Goal: Feedback & Contribution: Submit feedback/report problem

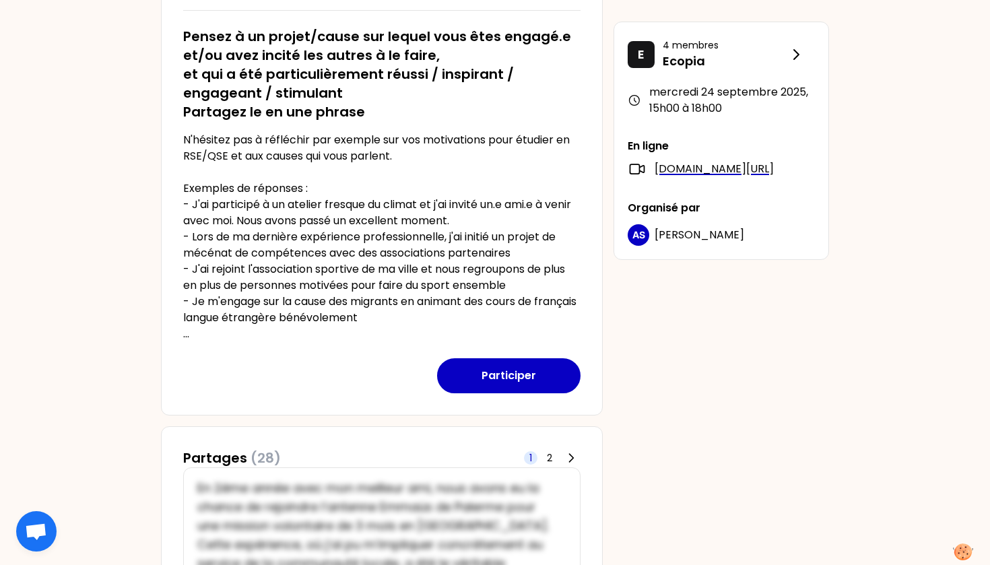
scroll to position [244, 0]
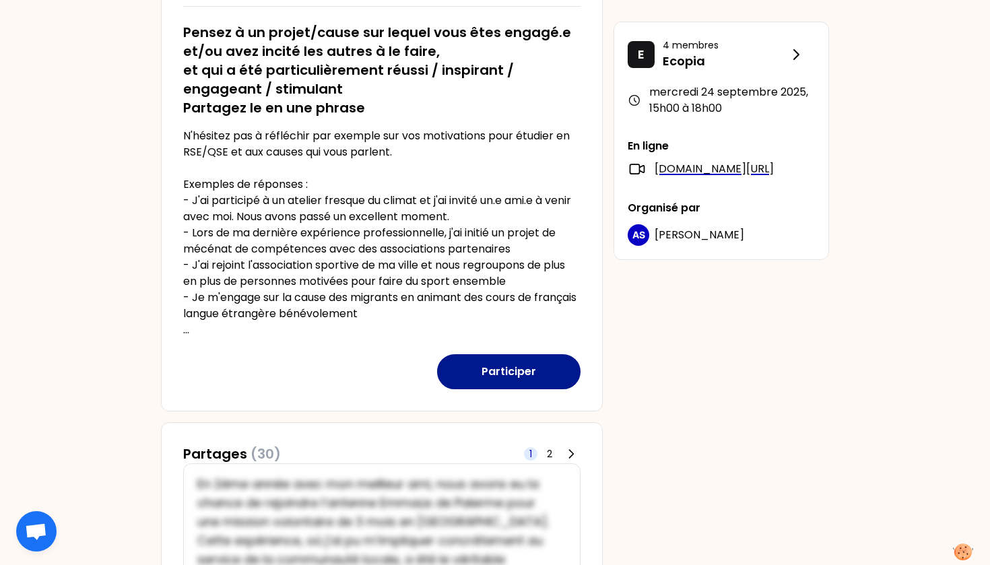
click at [486, 370] on button "Participer" at bounding box center [508, 371] width 143 height 35
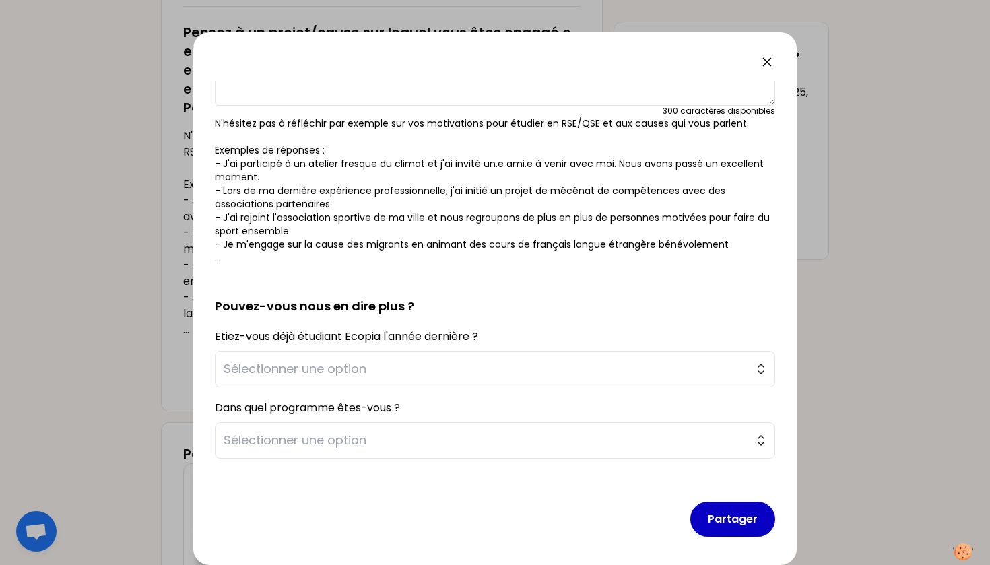
scroll to position [123, 0]
click at [494, 364] on span "Sélectionner une option" at bounding box center [486, 368] width 524 height 19
click at [508, 308] on h2 "Pouvez-vous nous en dire plus ?" at bounding box center [495, 295] width 560 height 40
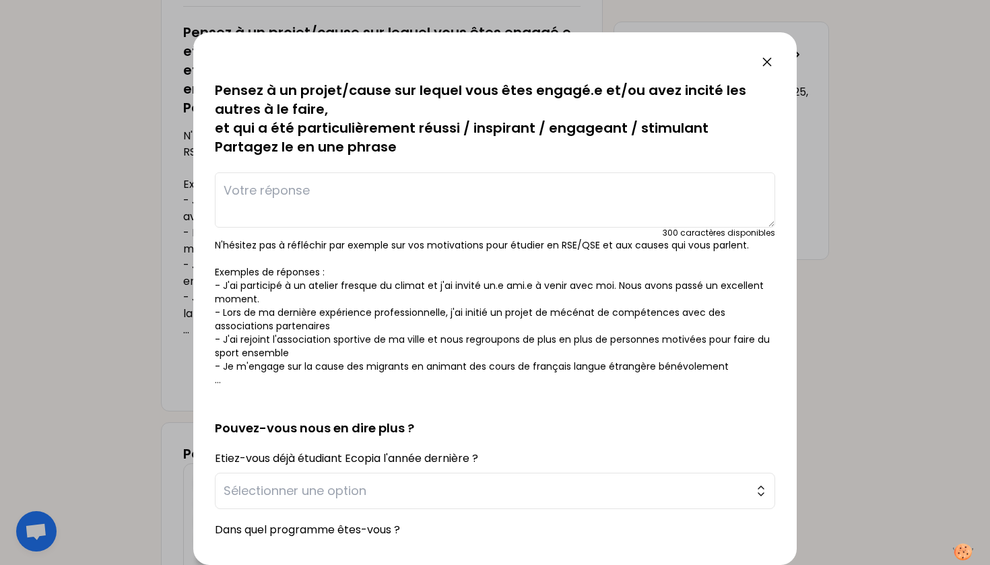
scroll to position [0, 0]
click at [484, 182] on textarea at bounding box center [495, 199] width 560 height 55
type textarea "J"
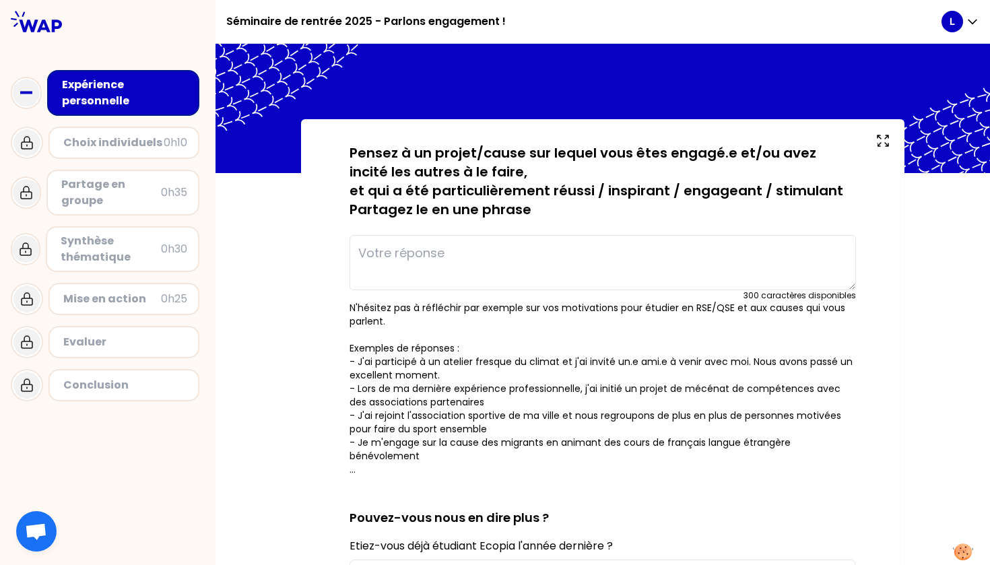
type textarea "J"
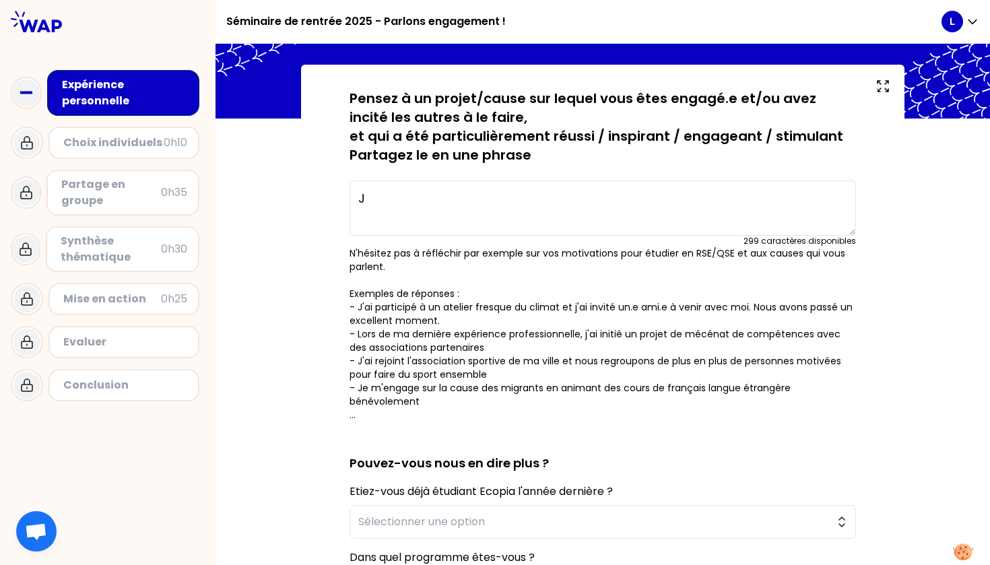
scroll to position [25, 0]
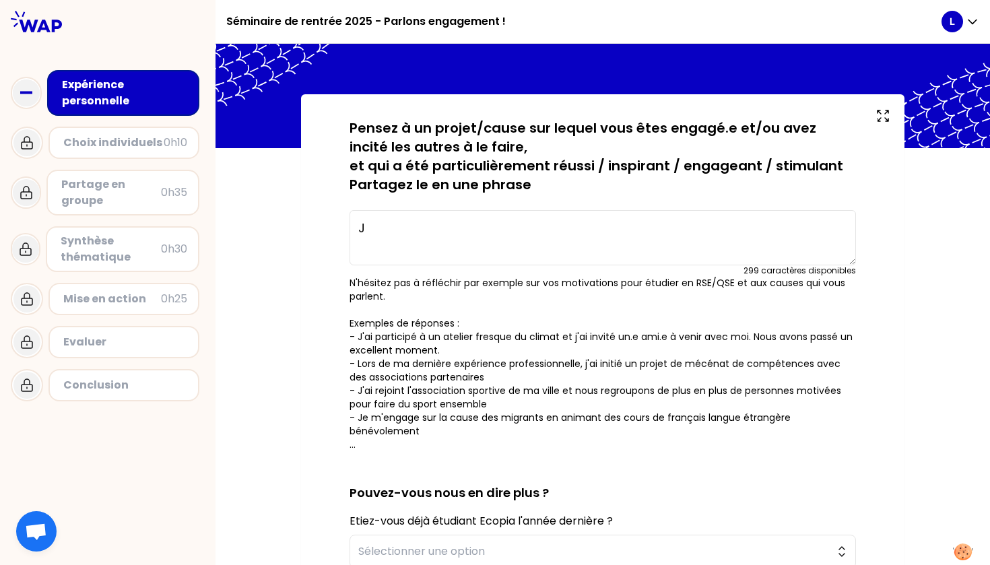
click at [431, 244] on textarea "J" at bounding box center [603, 237] width 506 height 55
click at [386, 224] on textarea at bounding box center [603, 237] width 506 height 55
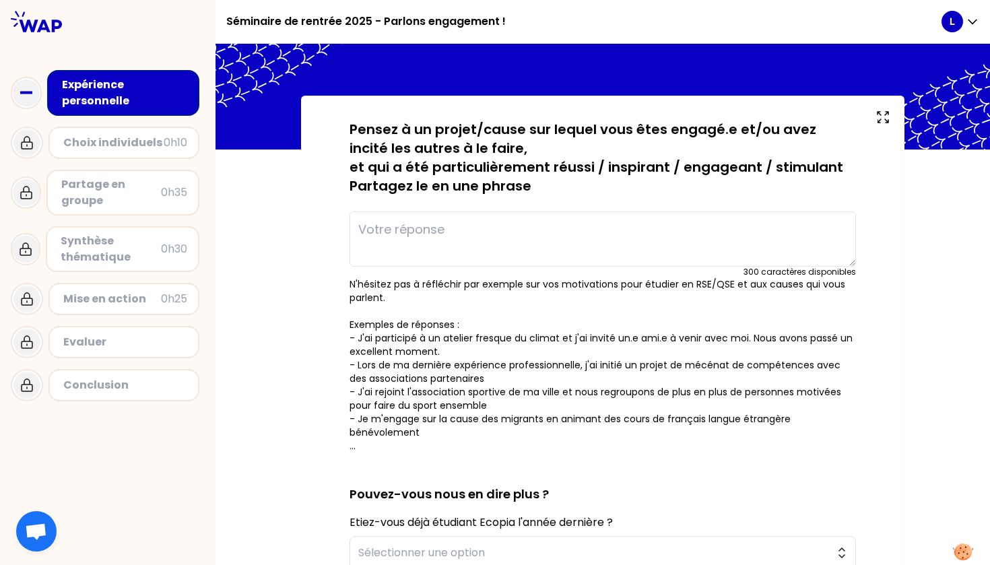
scroll to position [14, 0]
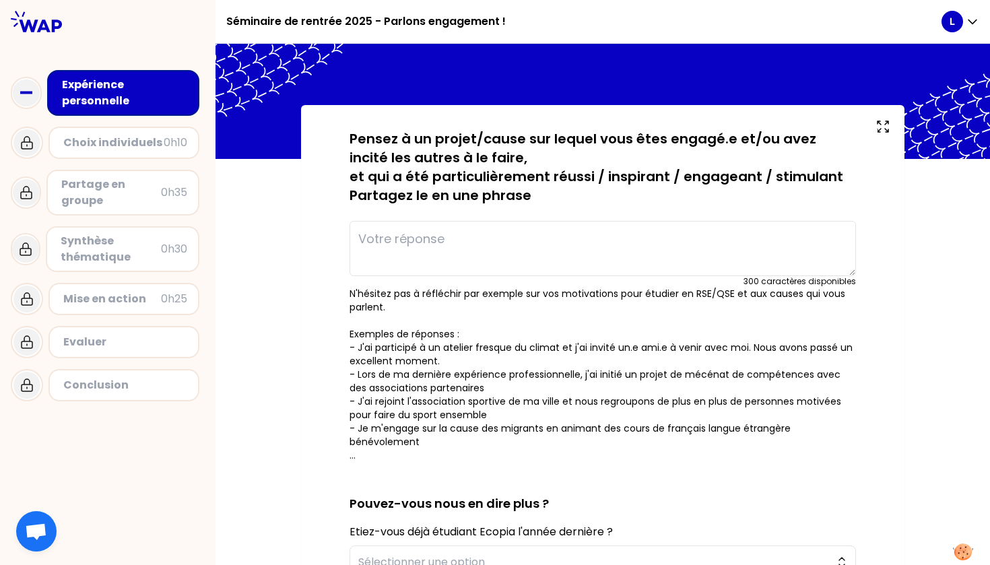
click at [416, 247] on textarea at bounding box center [603, 248] width 506 height 55
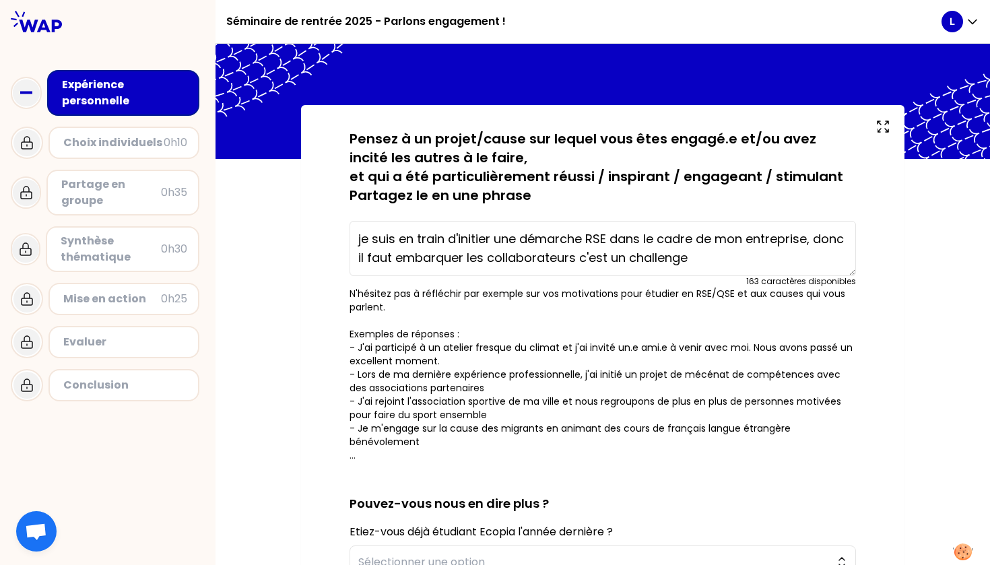
drag, startPoint x: 714, startPoint y: 238, endPoint x: 646, endPoint y: 240, distance: 68.0
click at [646, 240] on textarea "je suis en train d'initier une démarche RSE dans le cadre de mon entreprise, do…" at bounding box center [603, 248] width 506 height 55
click at [592, 258] on textarea "je suis en train d'initier une démarche RSE dans mon entreprise, donc il faut e…" at bounding box center [603, 248] width 506 height 55
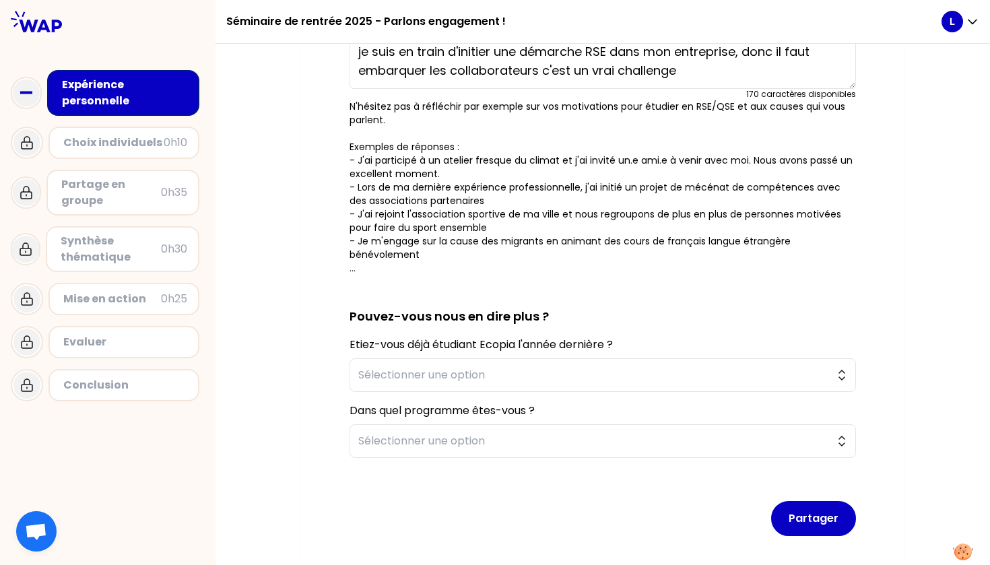
scroll to position [218, 0]
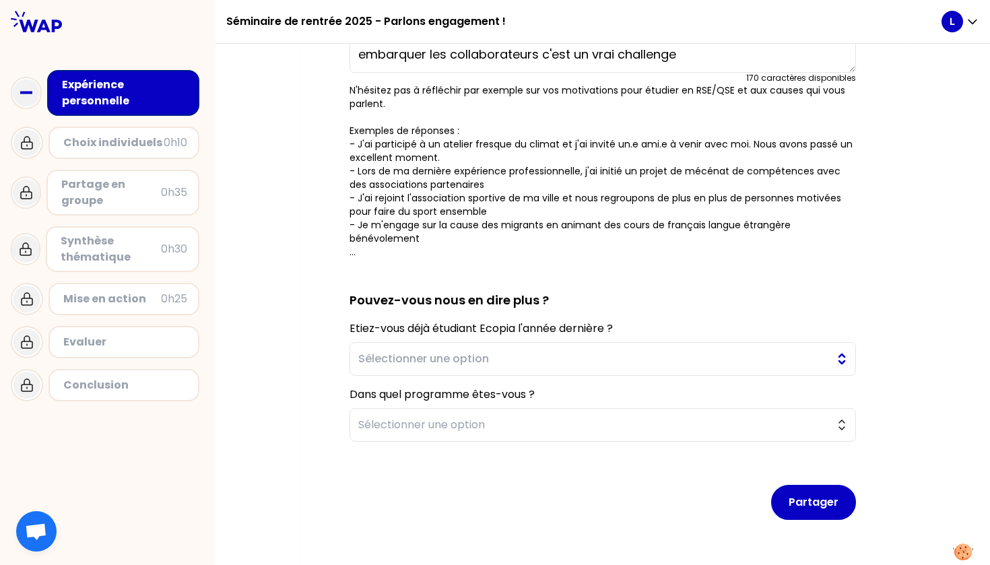
type textarea "je suis en train d'initier une démarche RSE dans mon entreprise, donc il faut e…"
click at [620, 352] on span "Sélectionner une option" at bounding box center [593, 359] width 470 height 16
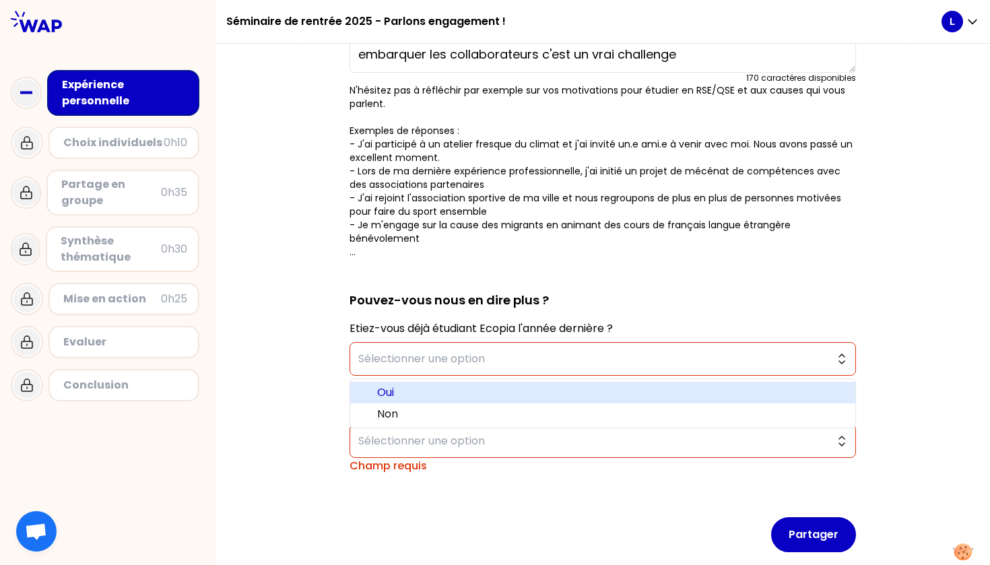
click at [609, 394] on span "Oui" at bounding box center [610, 393] width 467 height 16
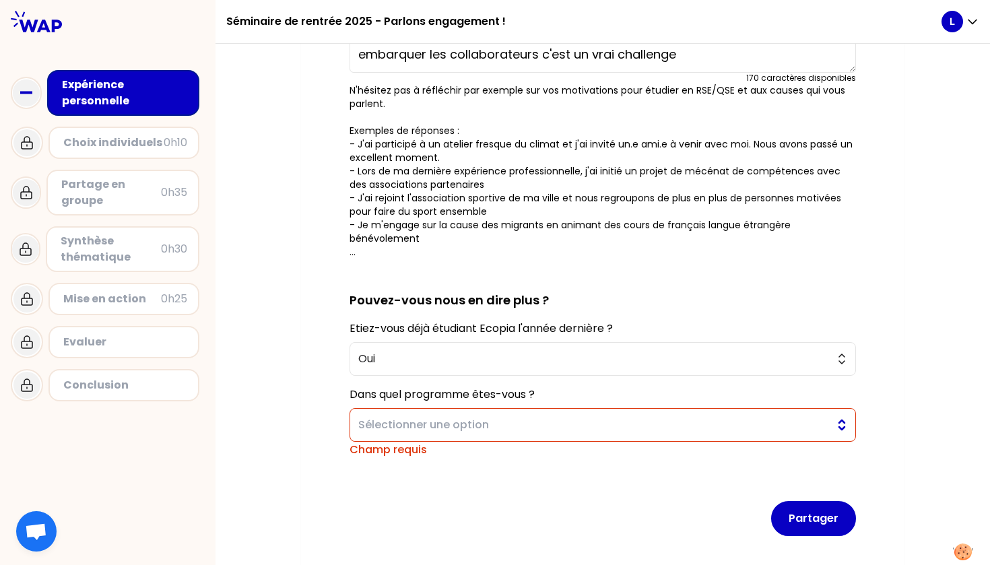
click at [613, 422] on span "Sélectionner une option" at bounding box center [593, 425] width 470 height 16
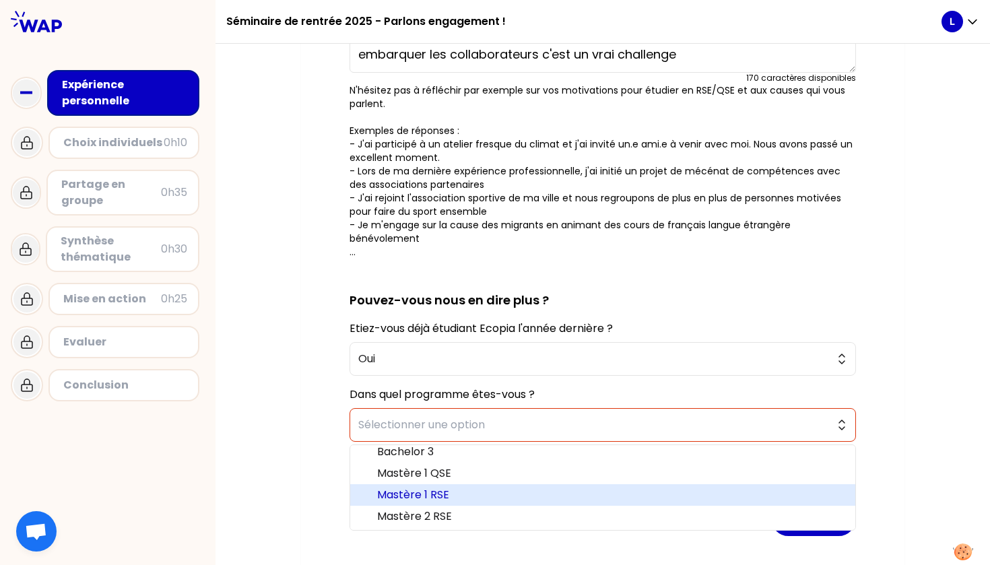
scroll to position [7, 0]
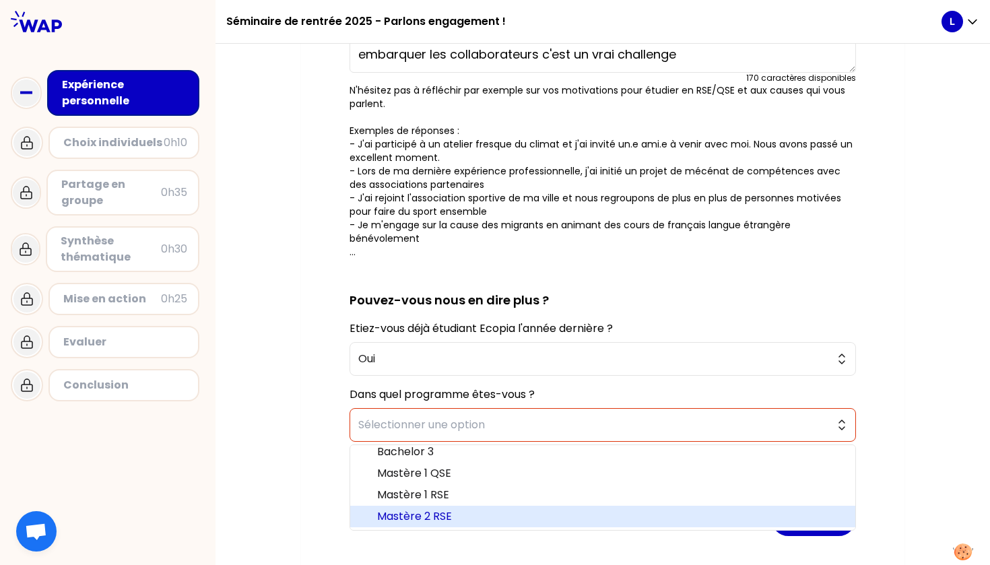
click at [500, 515] on span "Mastère 2 RSE" at bounding box center [610, 516] width 467 height 16
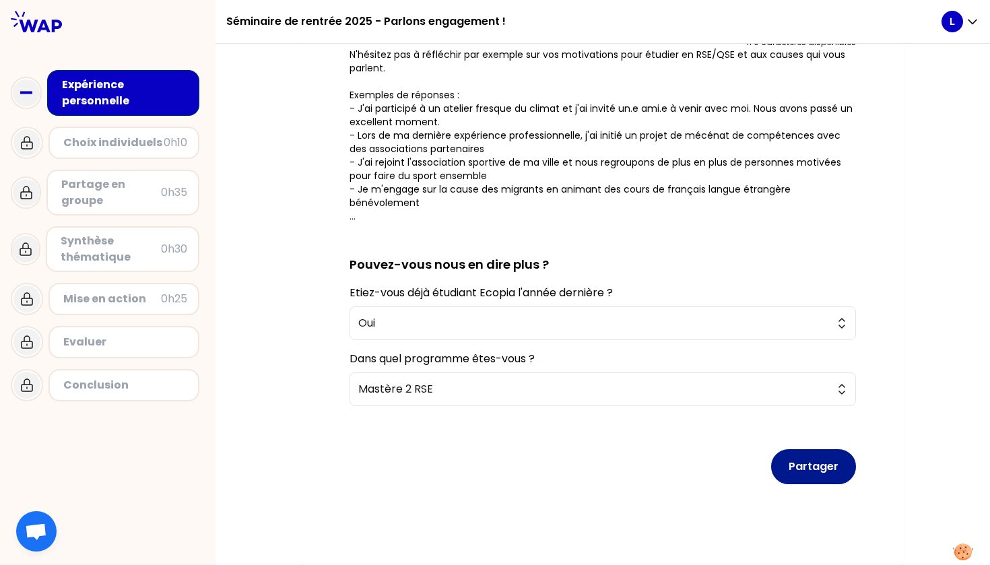
scroll to position [253, 0]
click at [827, 461] on button "Partager" at bounding box center [813, 466] width 85 height 35
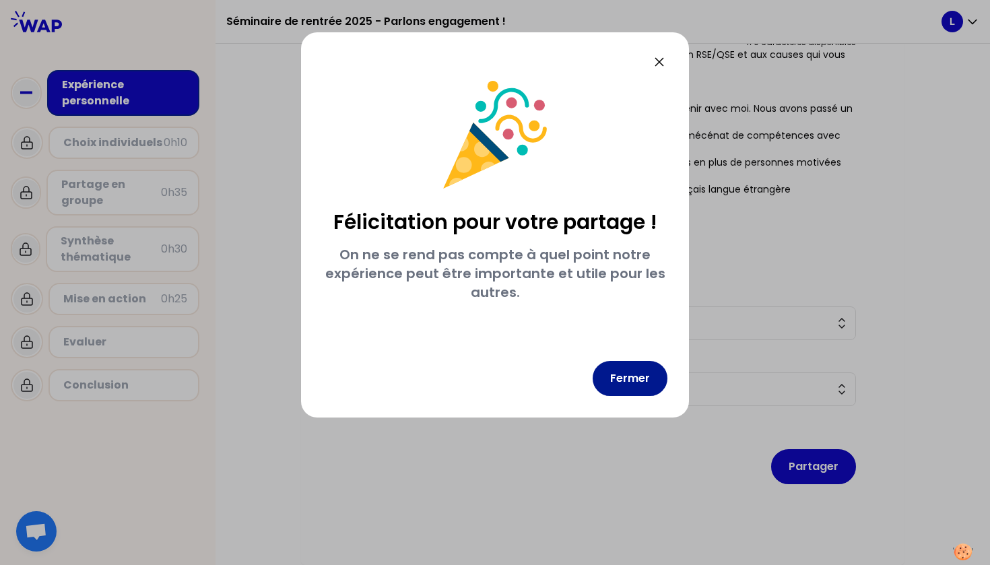
click at [644, 383] on button "Fermer" at bounding box center [630, 378] width 75 height 35
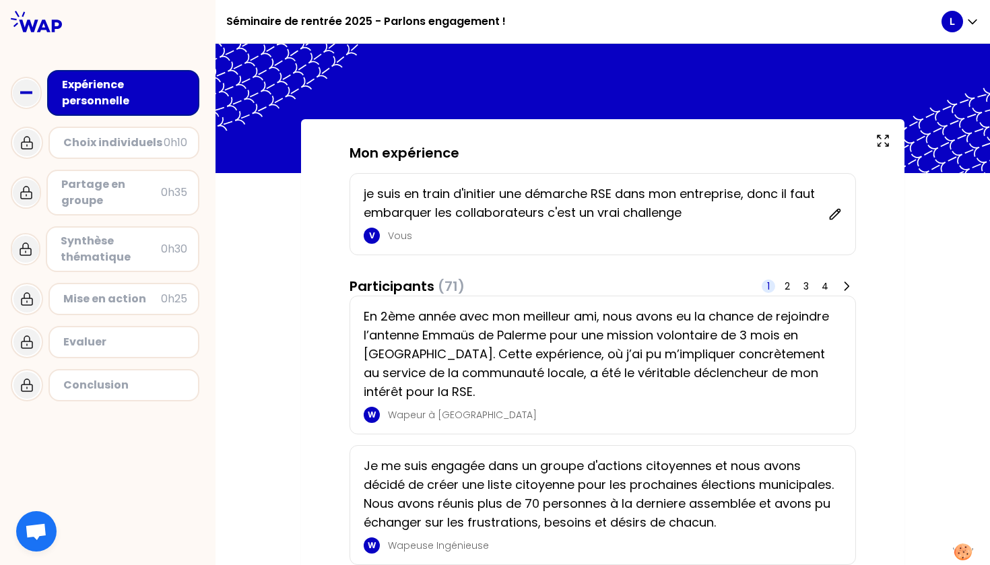
click at [623, 369] on p "En 2ème année avec mon meilleur ami, nous avons eu la chance de rejoindre l’ant…" at bounding box center [599, 354] width 470 height 94
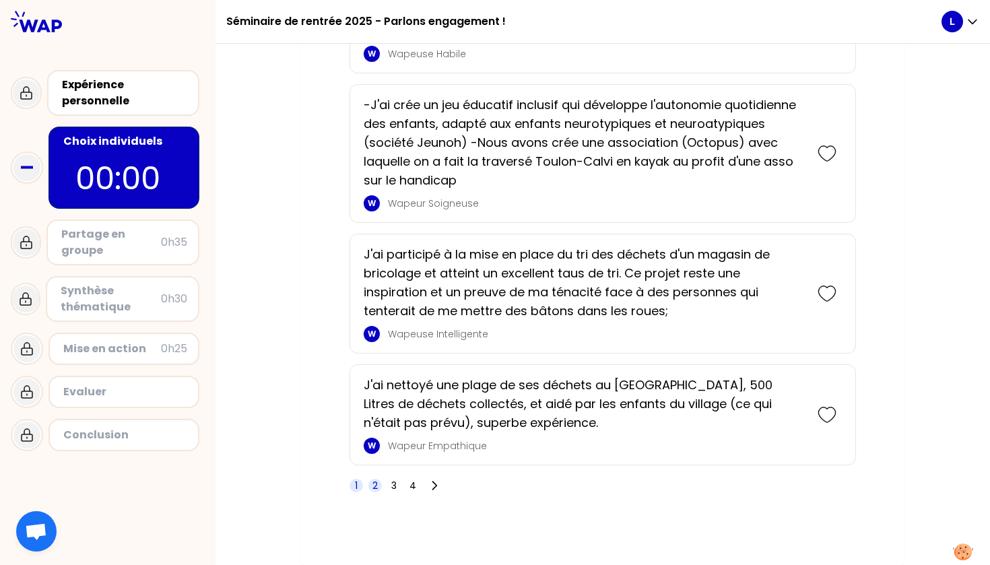
click at [378, 490] on span "2" at bounding box center [374, 485] width 13 height 13
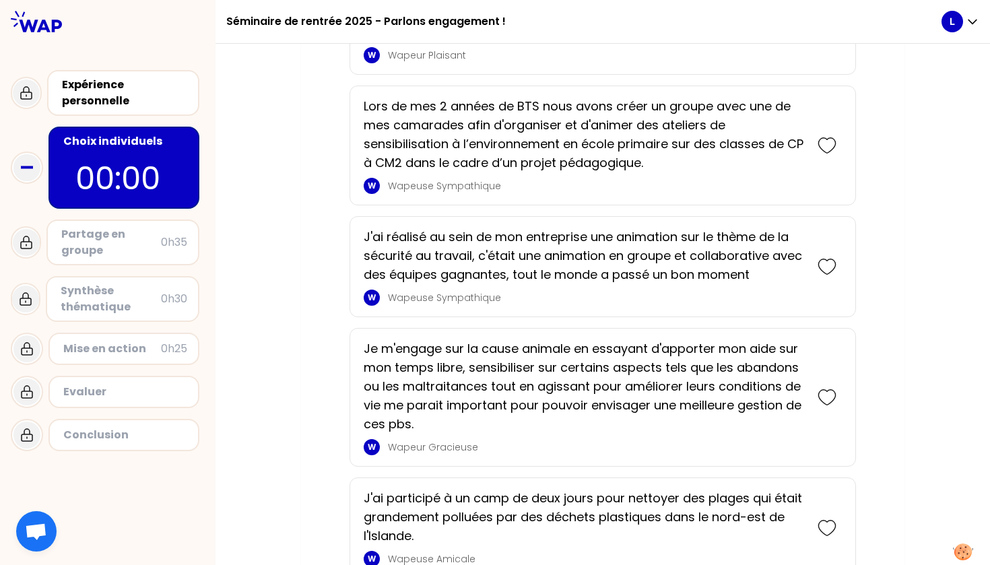
scroll to position [401, 0]
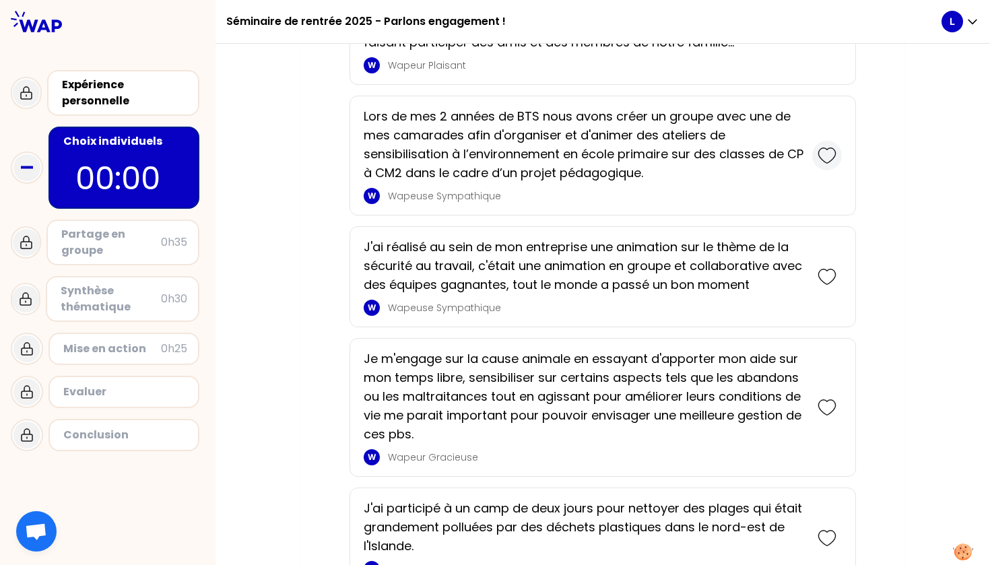
click at [828, 149] on icon at bounding box center [826, 155] width 17 height 15
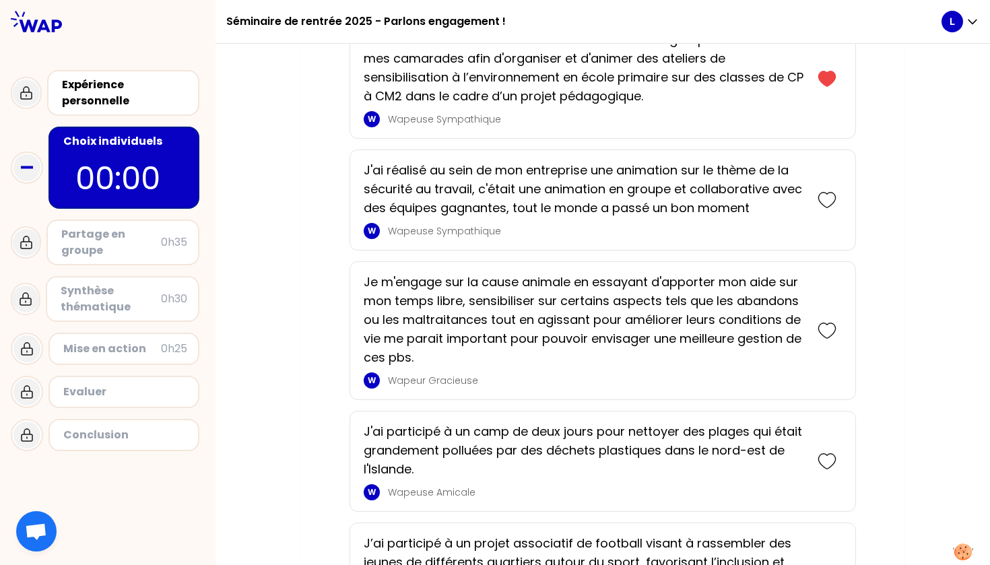
scroll to position [566, 0]
click at [832, 199] on icon at bounding box center [827, 199] width 19 height 19
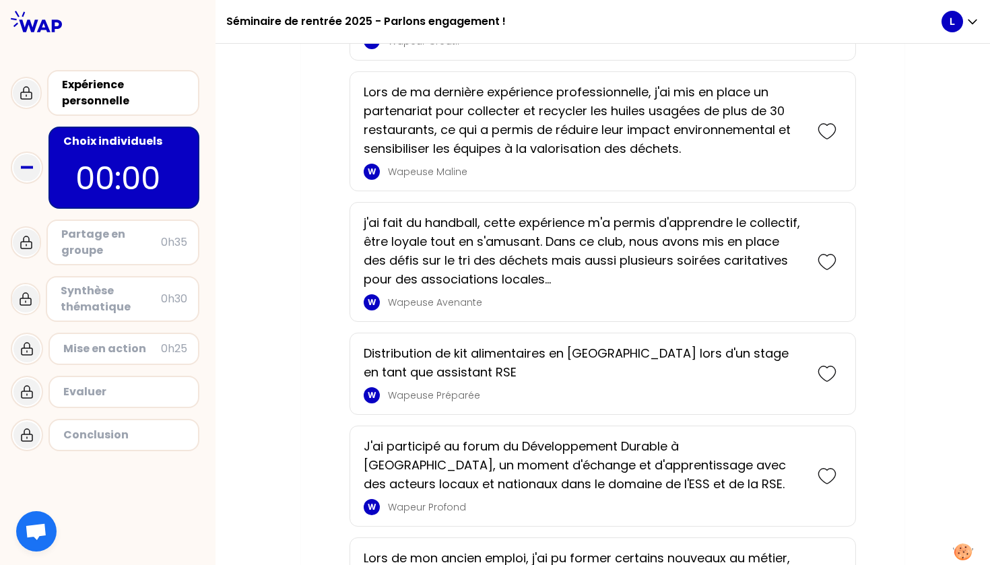
scroll to position [1923, 0]
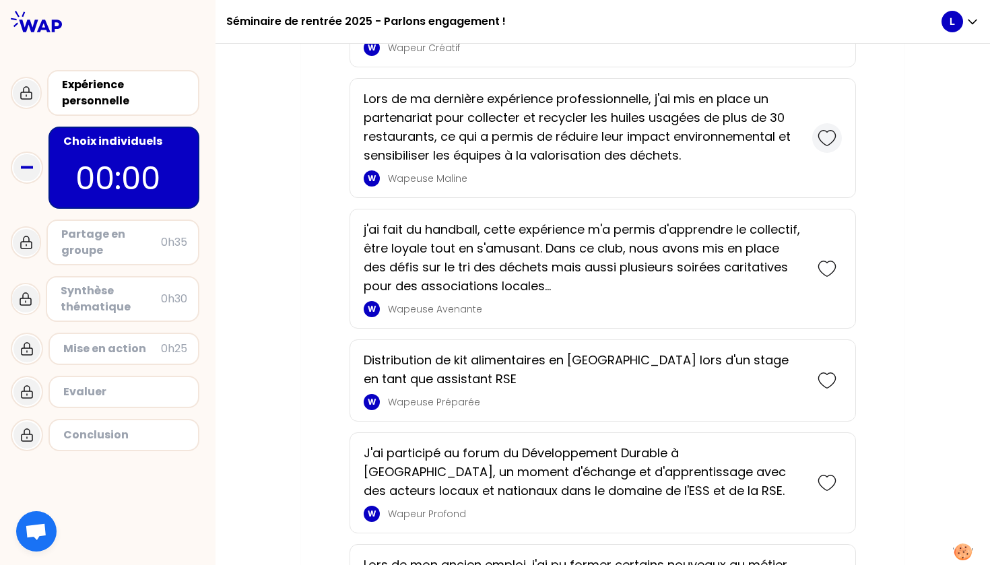
click at [830, 135] on icon at bounding box center [827, 138] width 19 height 19
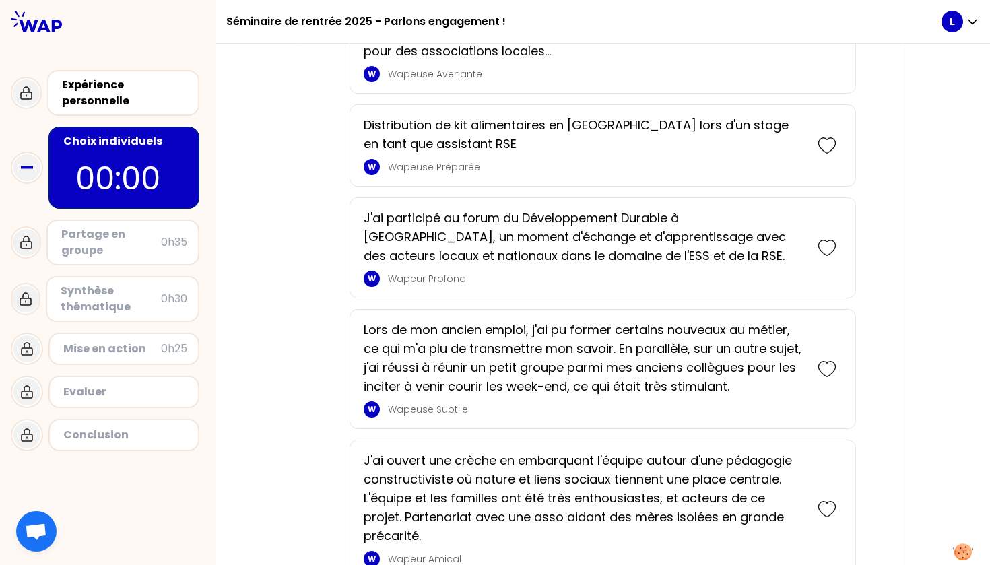
scroll to position [2291, 0]
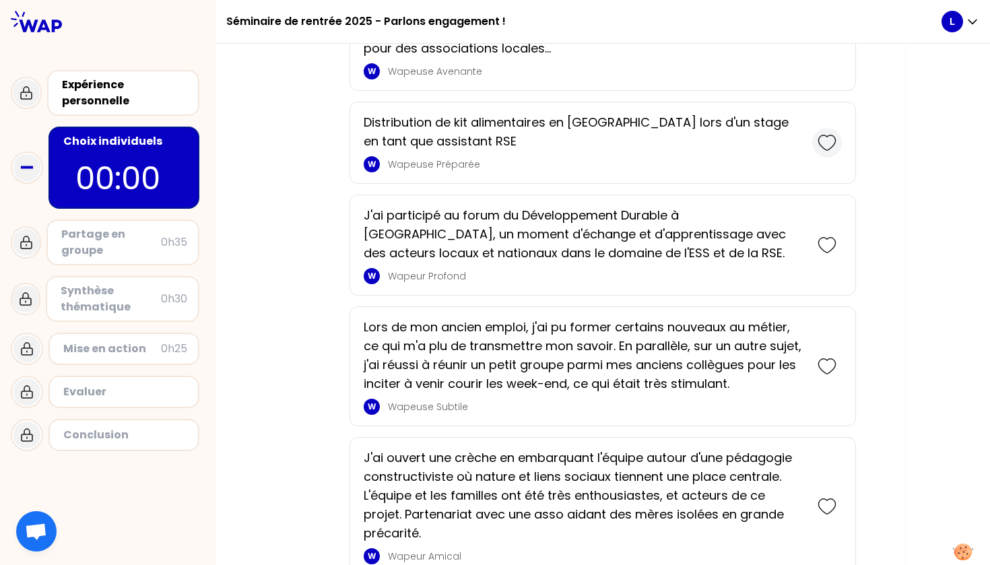
click at [836, 144] on div at bounding box center [827, 143] width 30 height 30
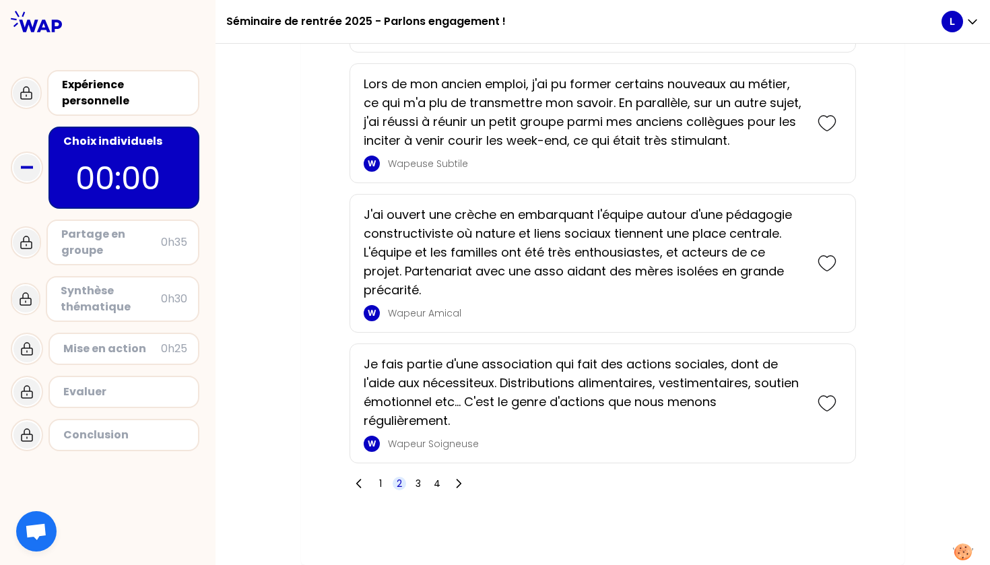
scroll to position [2627, 0]
click at [418, 484] on span "3" at bounding box center [418, 483] width 5 height 13
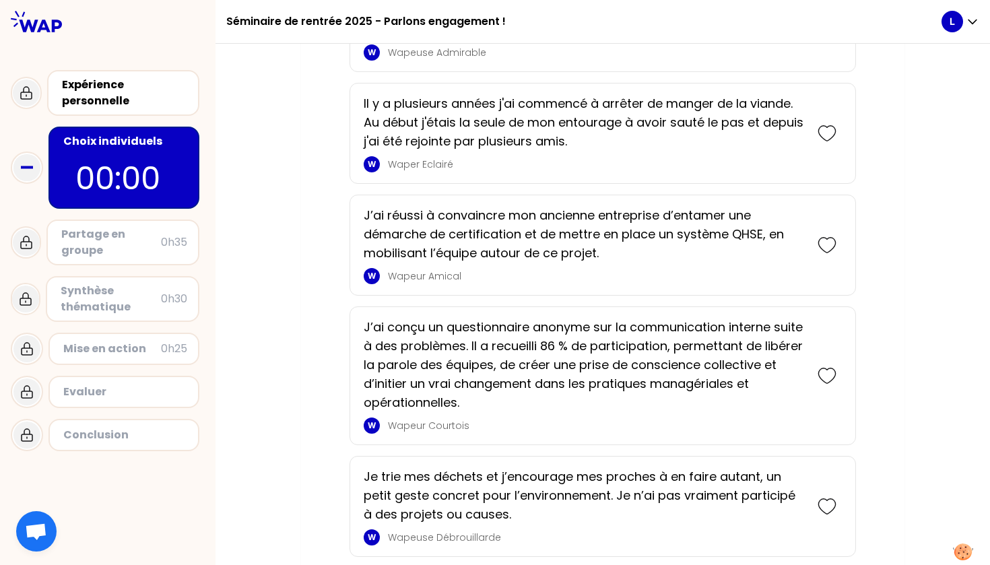
scroll to position [783, 0]
click at [812, 240] on div at bounding box center [827, 244] width 30 height 30
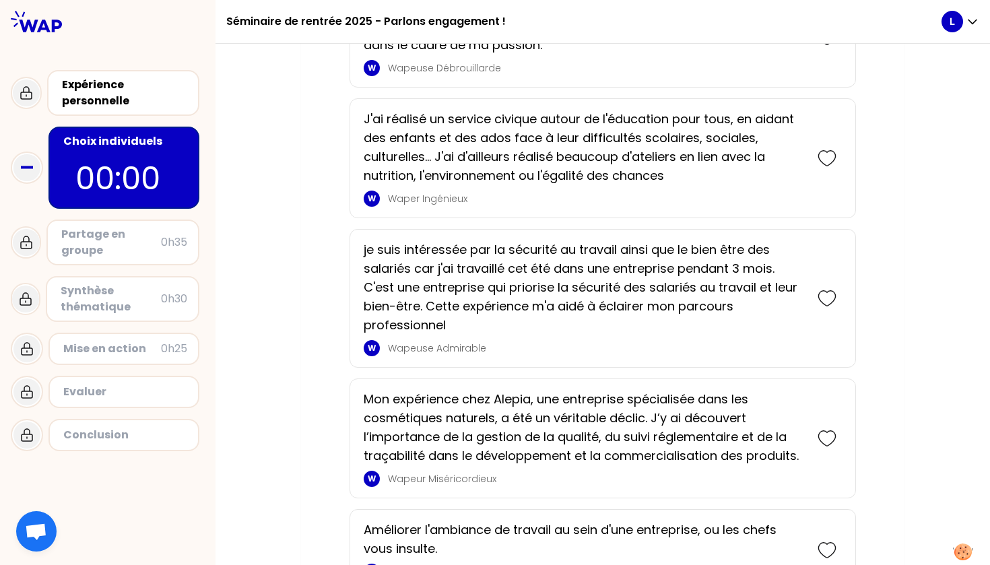
scroll to position [2165, 0]
click at [834, 164] on icon at bounding box center [827, 156] width 19 height 19
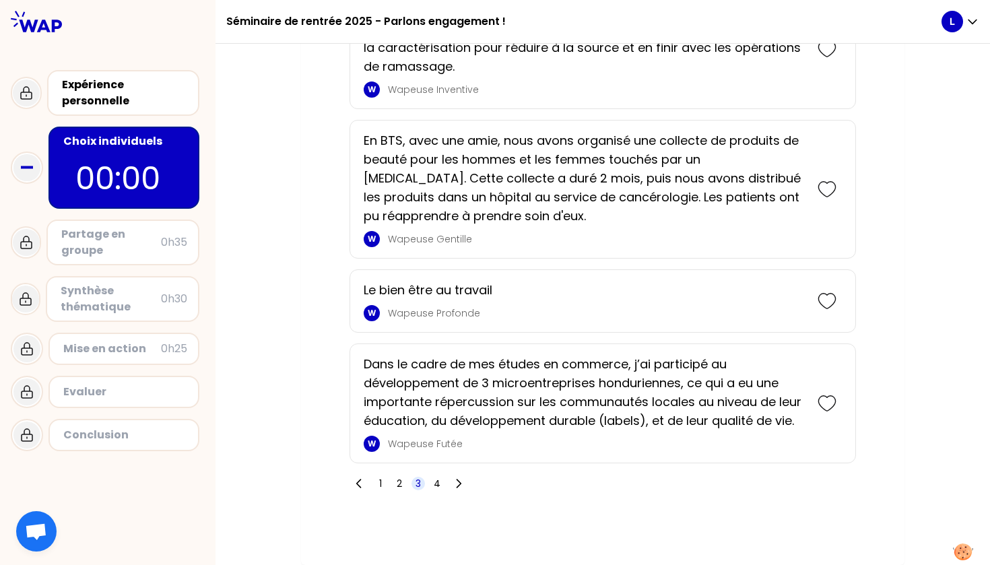
scroll to position [0, 0]
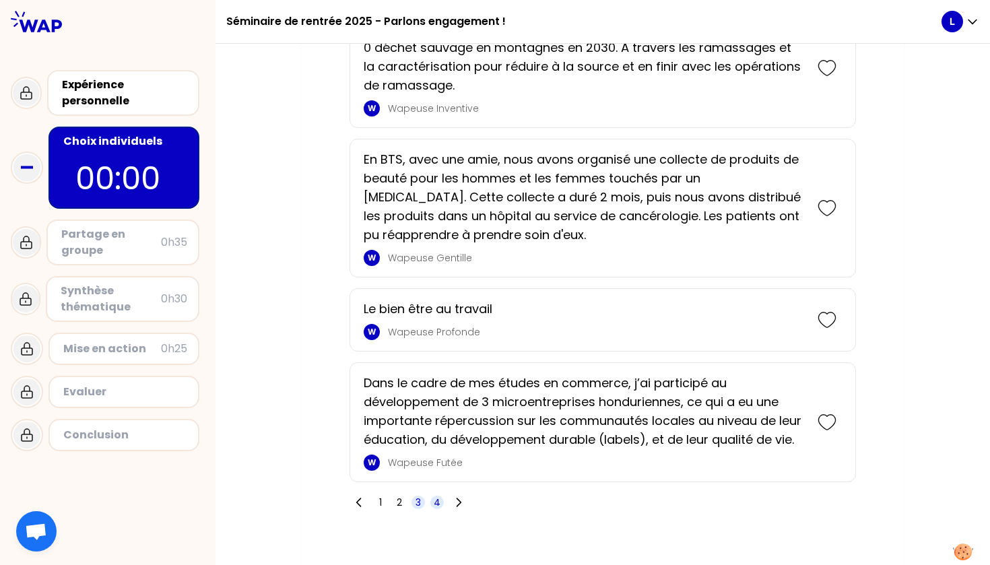
click at [439, 503] on span "4" at bounding box center [437, 502] width 7 height 13
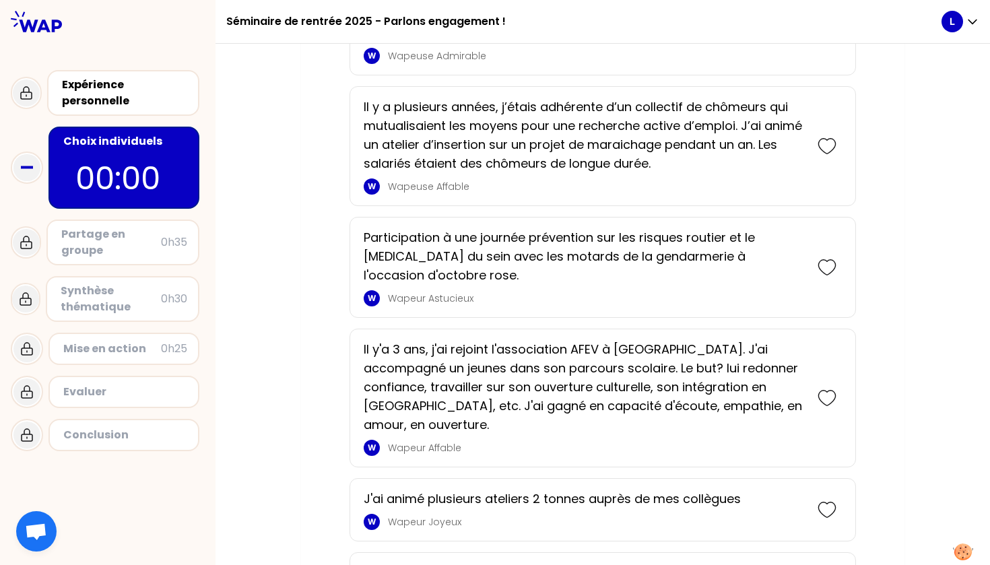
scroll to position [2418, 0]
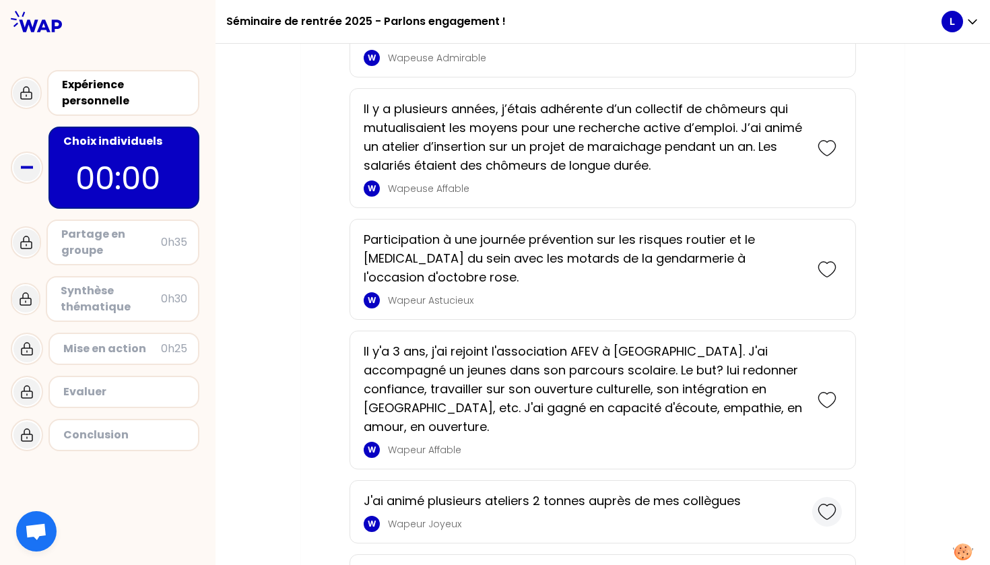
click at [821, 502] on icon at bounding box center [827, 511] width 19 height 19
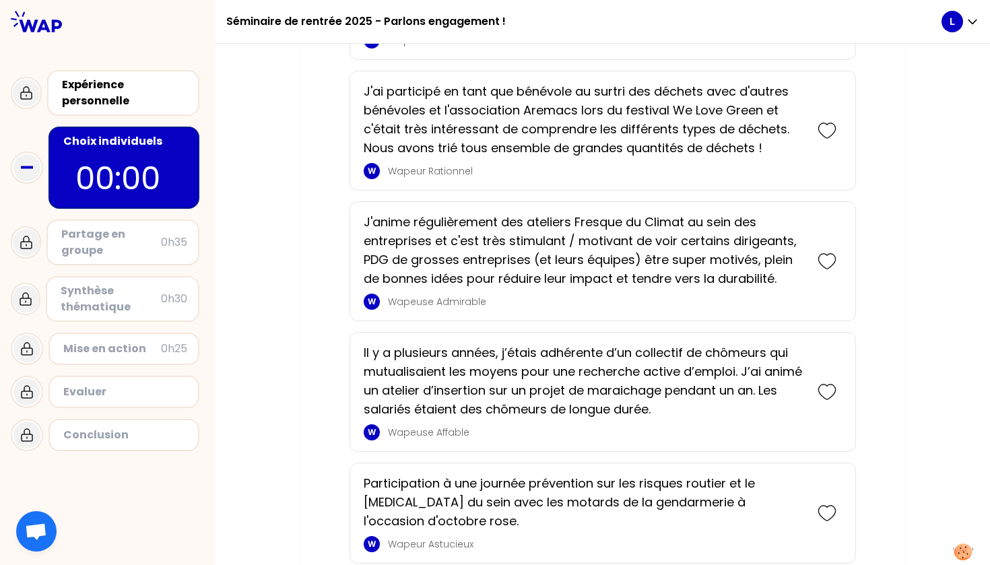
scroll to position [2247, 0]
click at [823, 505] on icon at bounding box center [827, 513] width 19 height 19
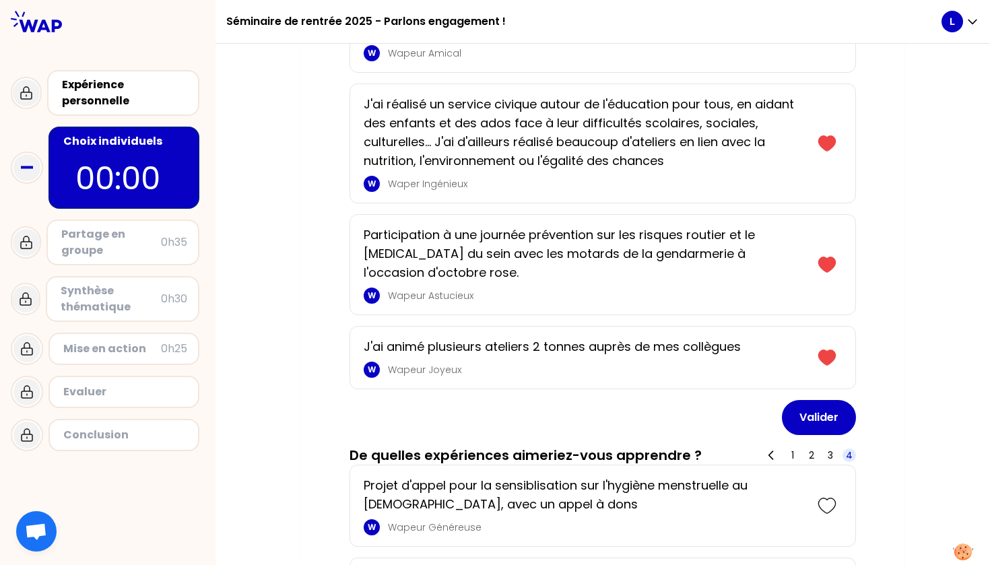
scroll to position [704, 0]
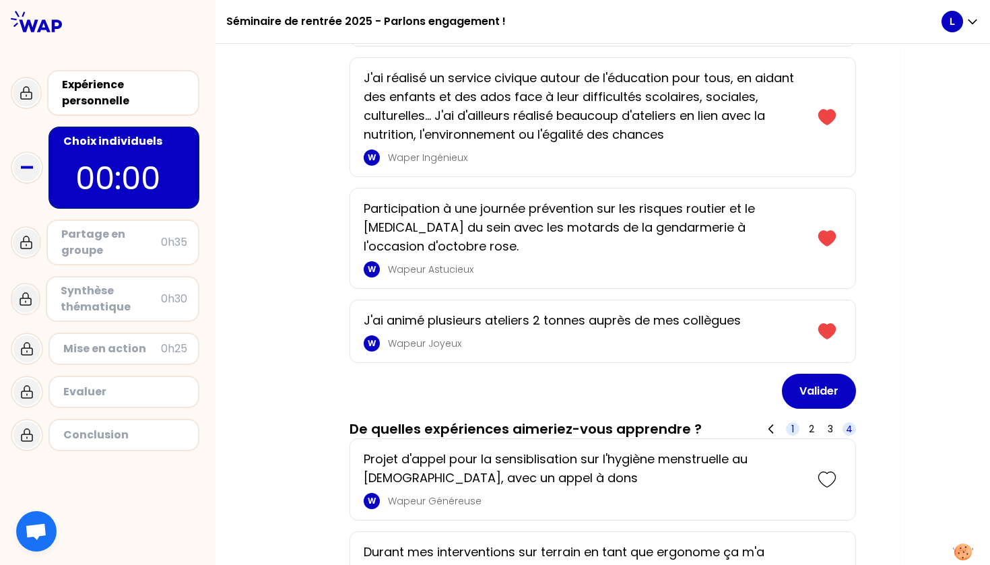
click at [791, 422] on span "1" at bounding box center [792, 428] width 3 height 13
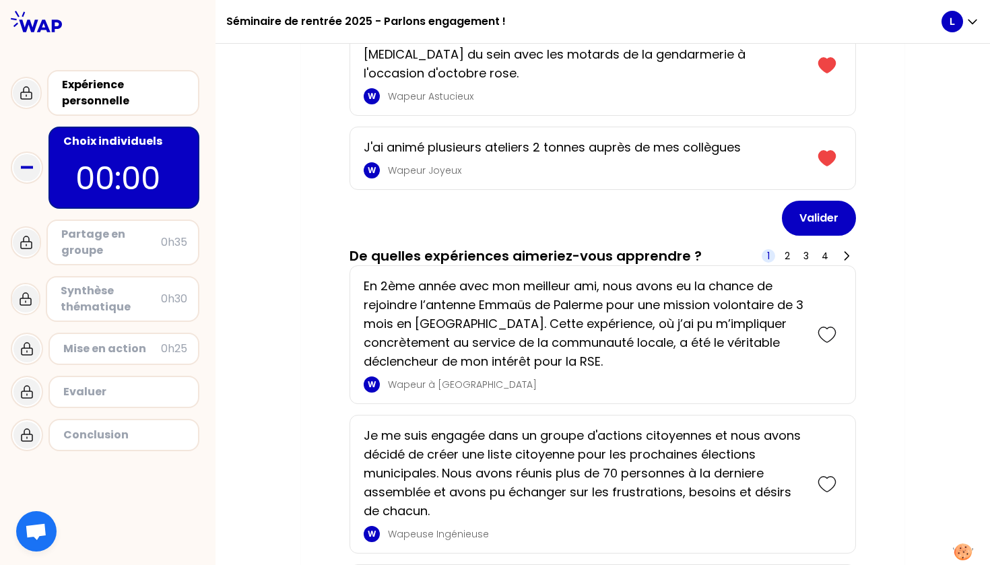
scroll to position [883, 0]
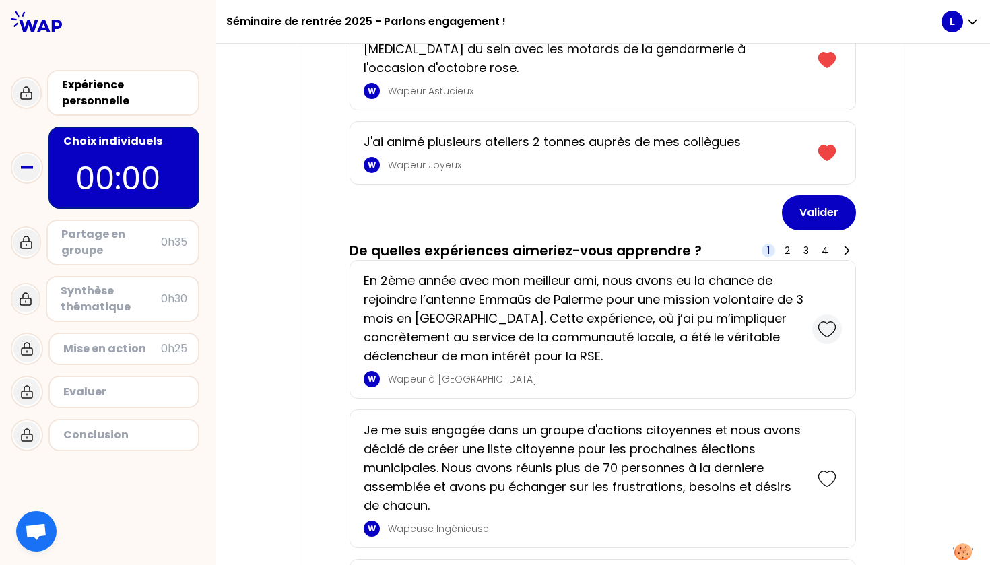
click at [830, 320] on icon at bounding box center [827, 329] width 19 height 19
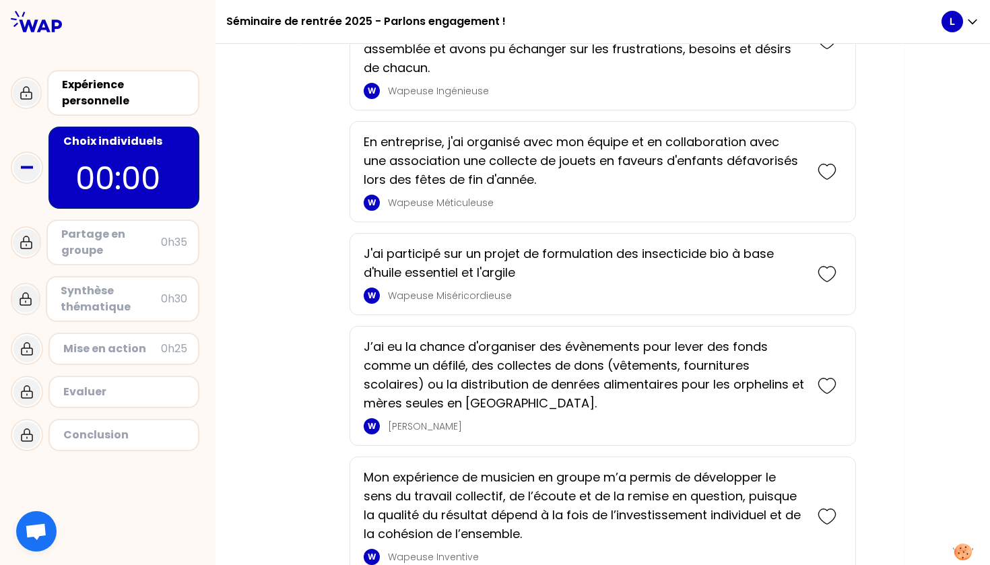
scroll to position [1473, 0]
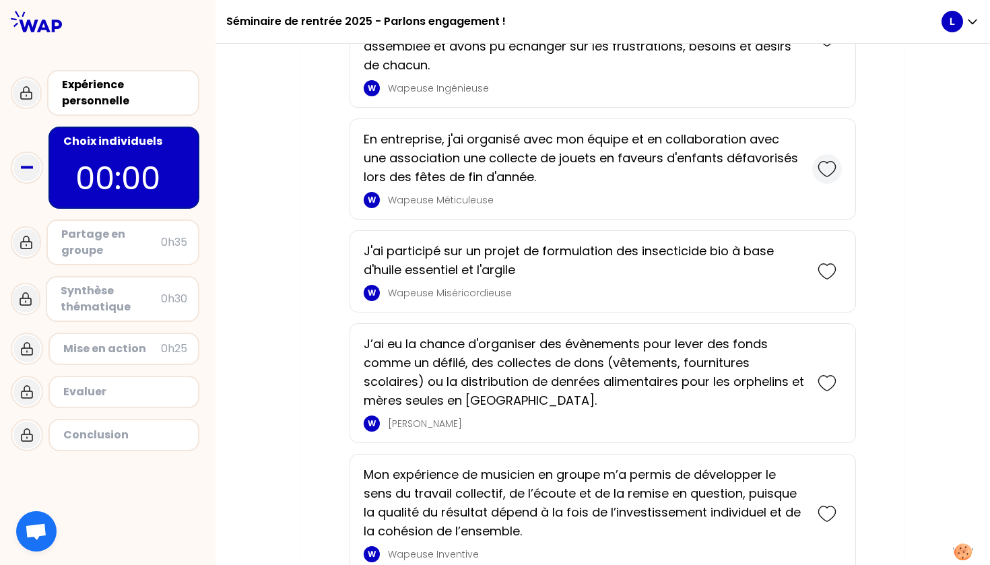
click at [834, 162] on icon at bounding box center [826, 169] width 17 height 15
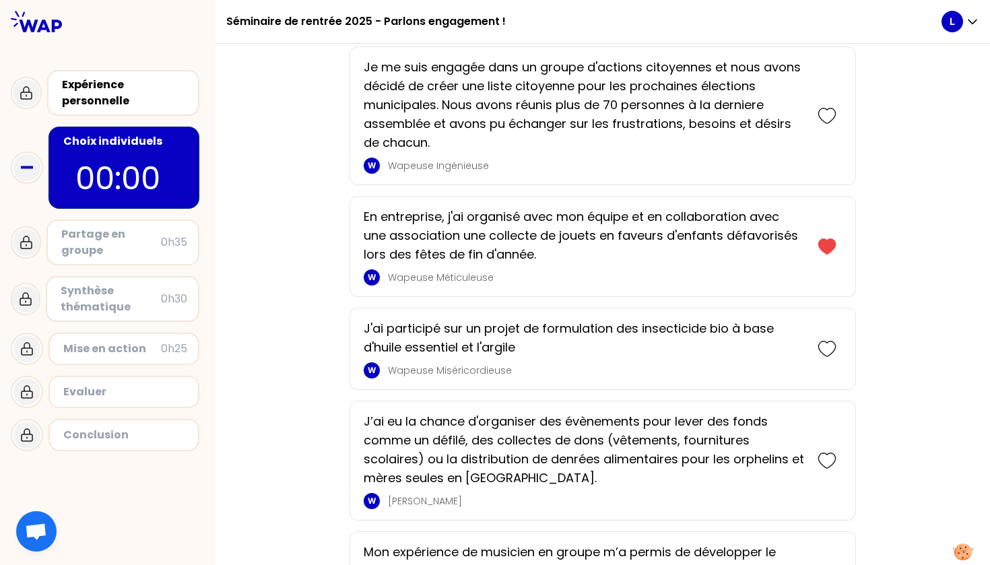
scroll to position [1539, 0]
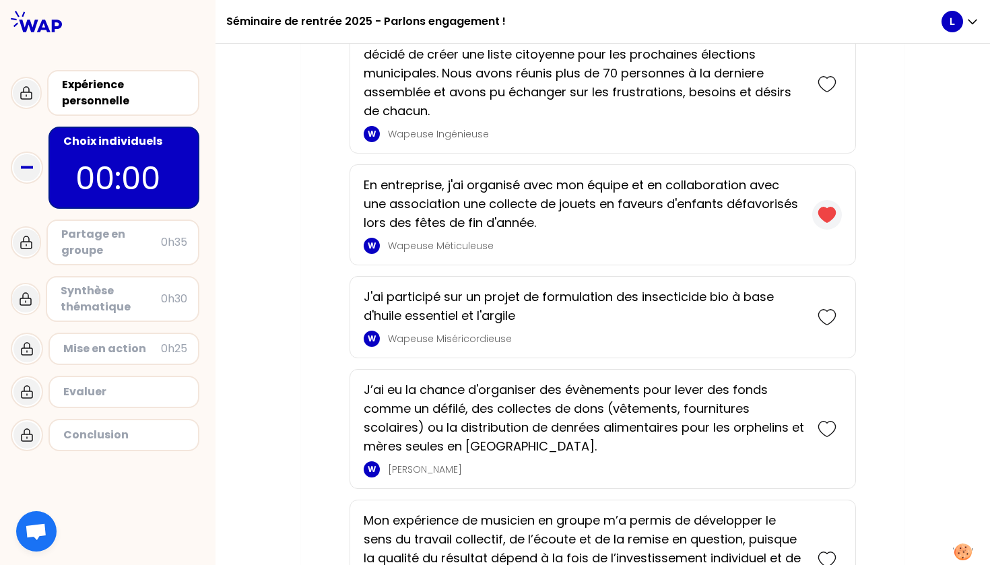
click at [828, 207] on icon at bounding box center [826, 214] width 17 height 15
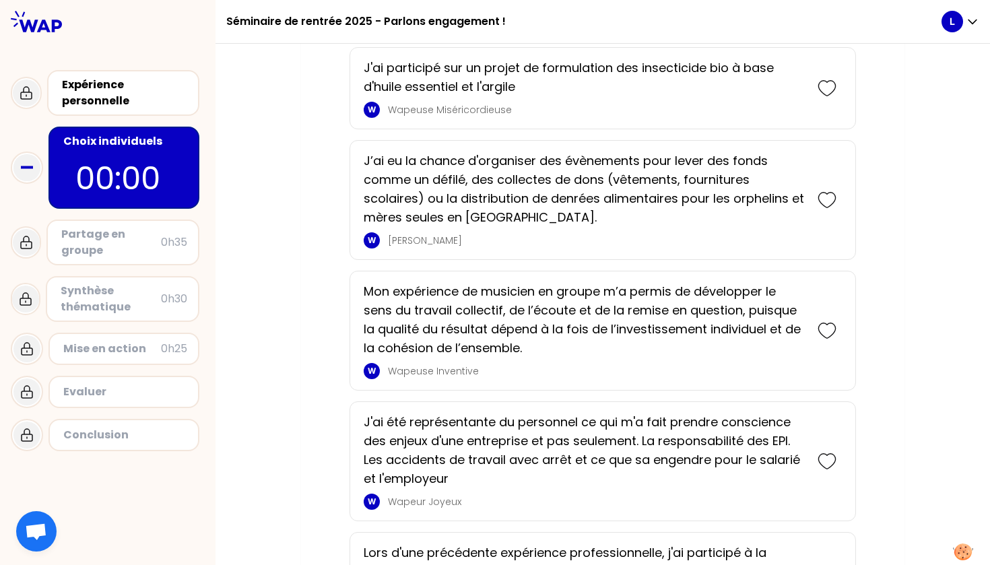
scroll to position [1653, 0]
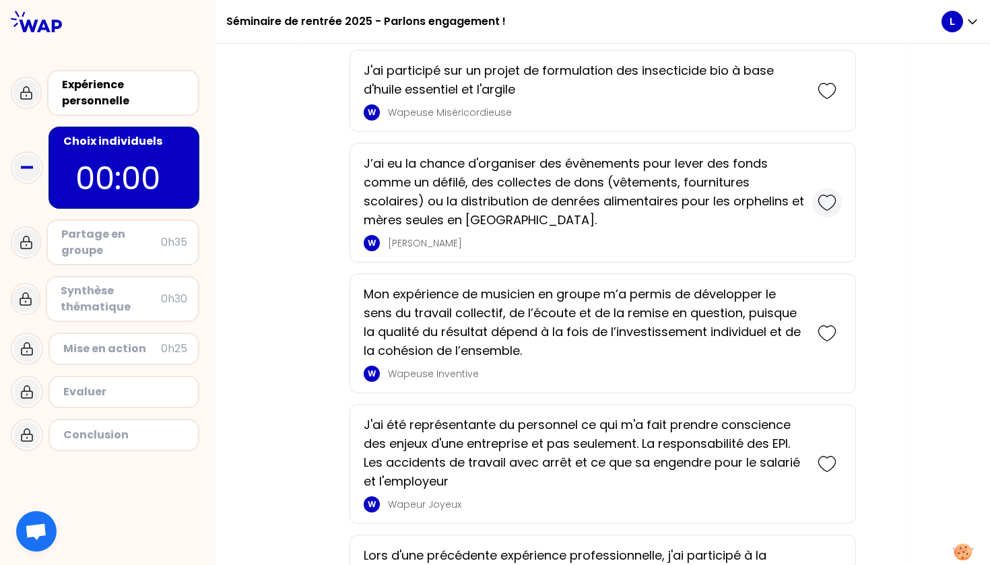
click at [829, 195] on icon at bounding box center [826, 202] width 17 height 15
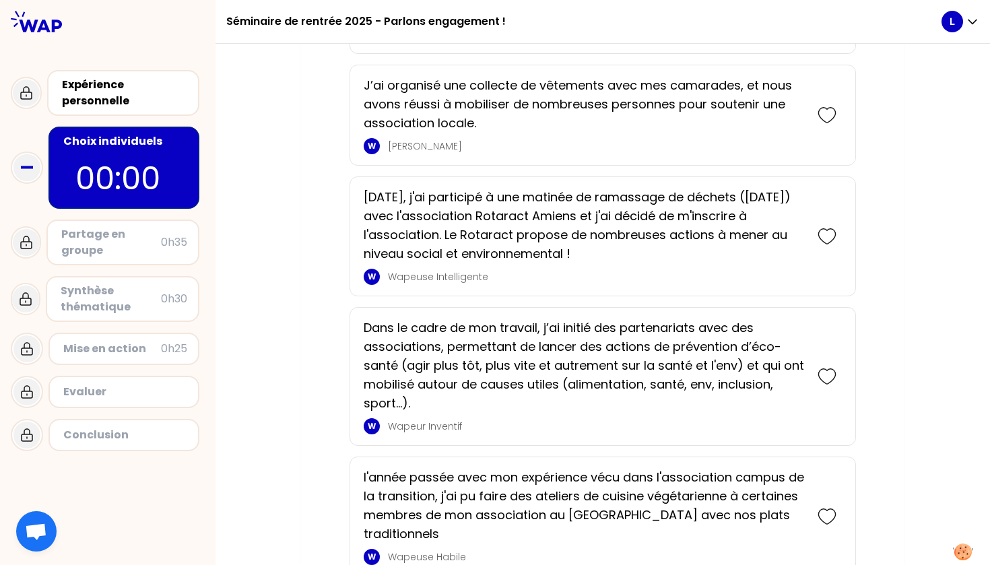
scroll to position [2952, 0]
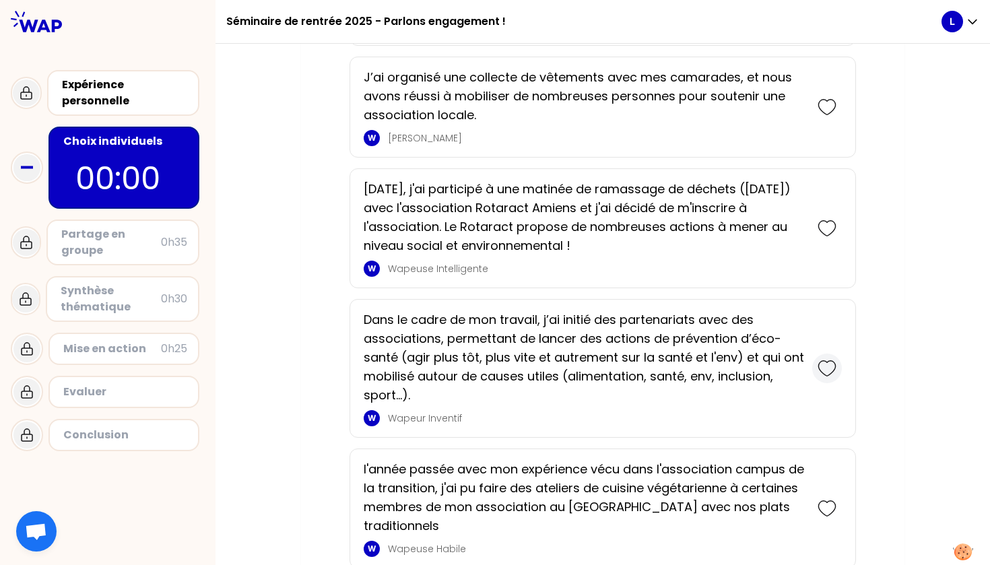
click at [821, 359] on icon at bounding box center [827, 368] width 19 height 19
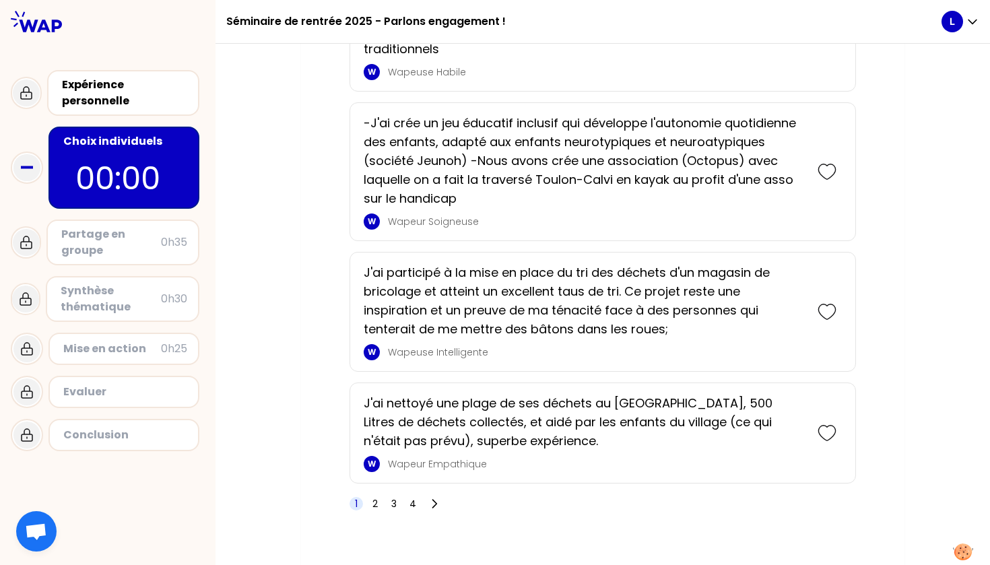
scroll to position [3577, 0]
click at [824, 424] on icon at bounding box center [827, 433] width 19 height 19
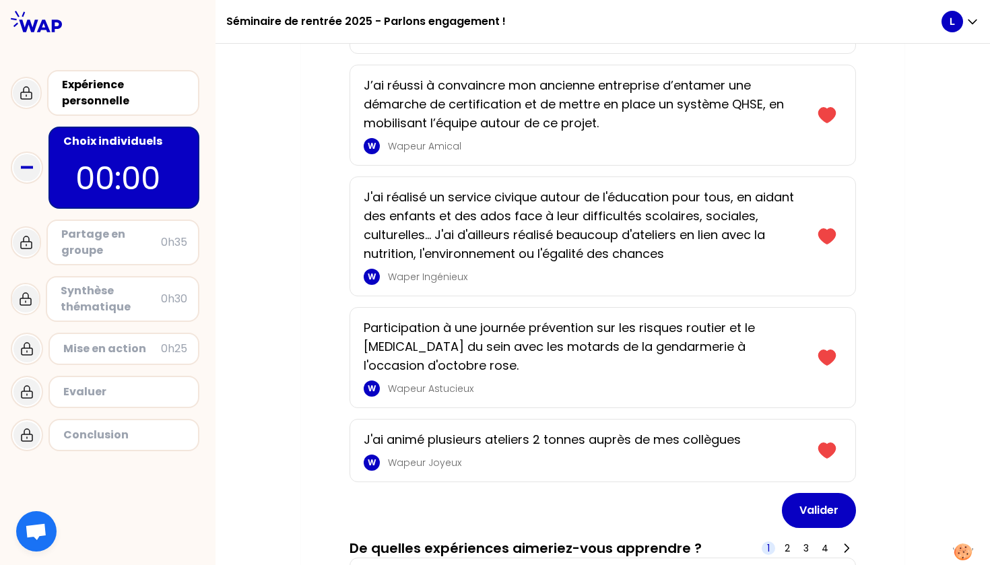
scroll to position [1126, 0]
click at [803, 494] on button "Valider" at bounding box center [819, 511] width 74 height 35
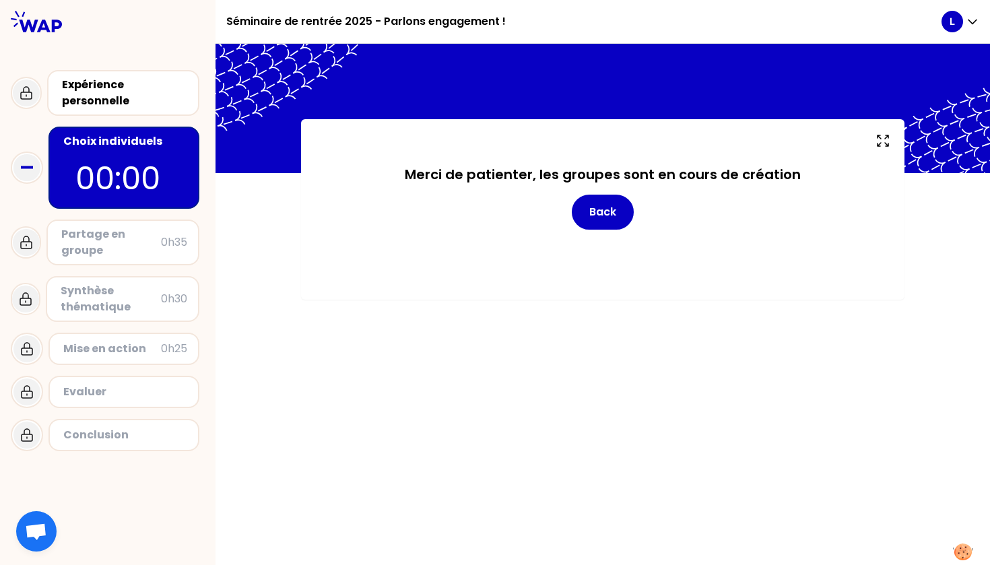
click at [414, 372] on div "Merci de patienter, les groupes sont en cours de création Back" at bounding box center [602, 304] width 774 height 521
click at [104, 247] on div "Partage en groupe" at bounding box center [111, 242] width 100 height 32
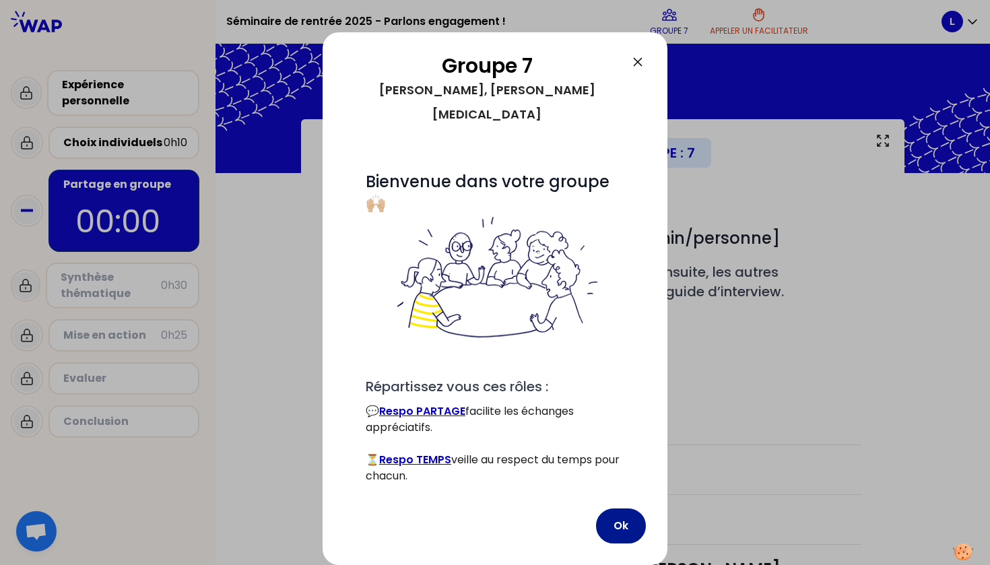
click at [625, 520] on button "Ok" at bounding box center [621, 525] width 50 height 35
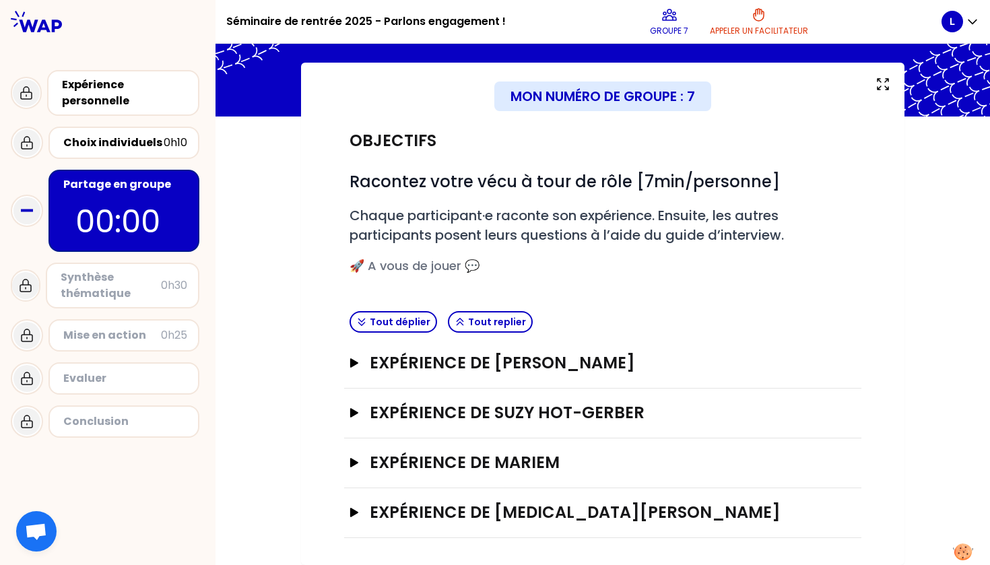
scroll to position [56, 0]
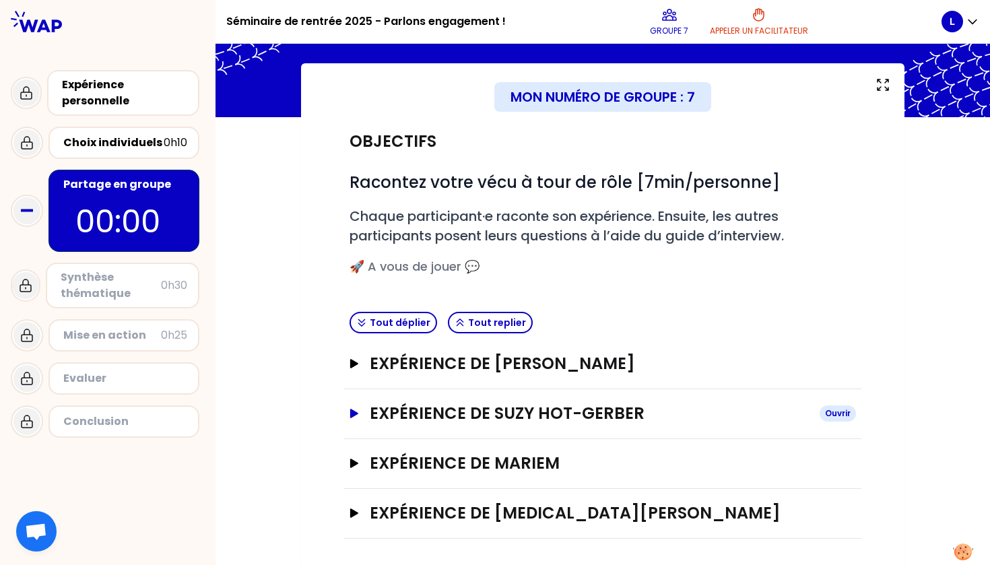
click at [358, 409] on icon "button" at bounding box center [354, 413] width 11 height 9
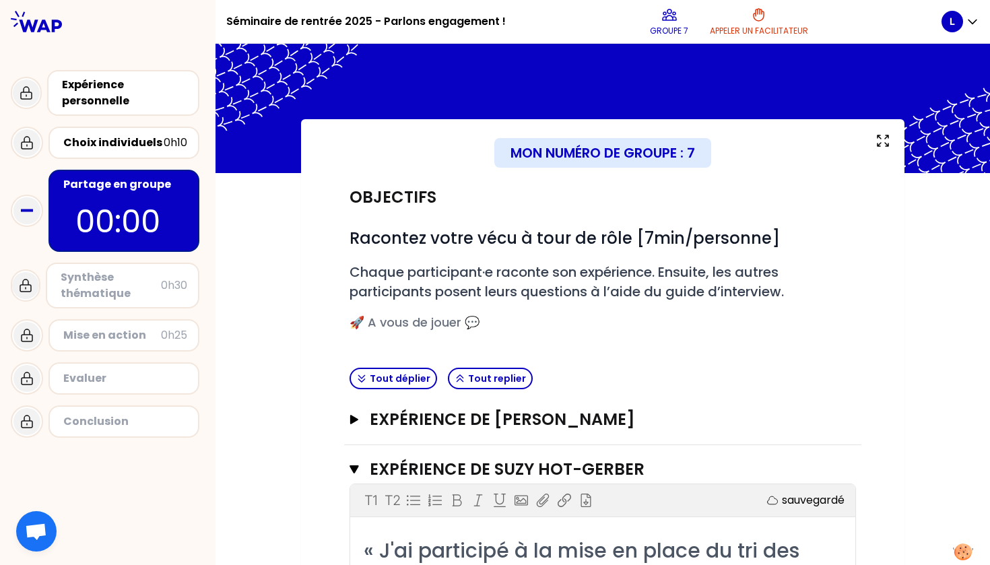
scroll to position [0, 0]
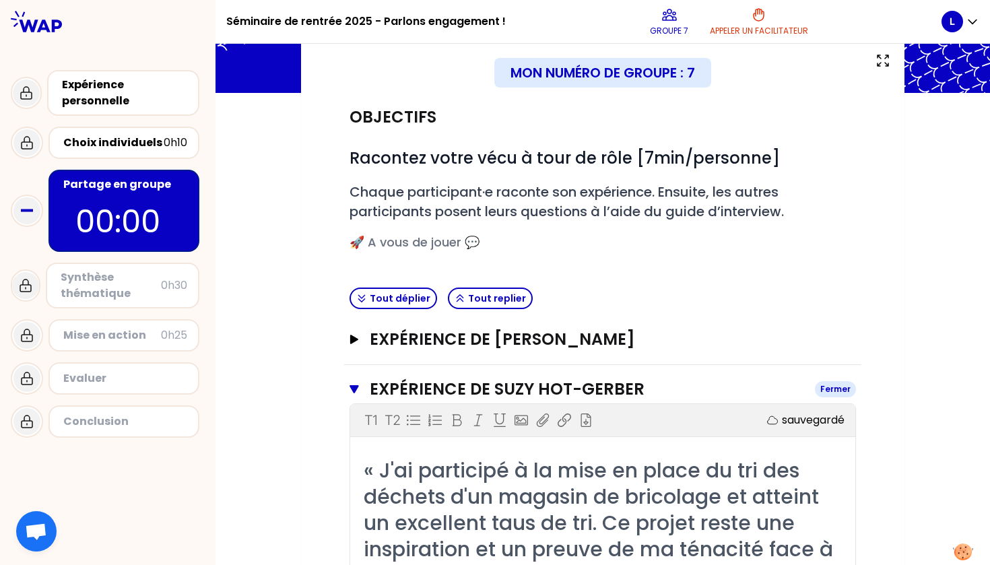
click at [356, 388] on icon "button" at bounding box center [354, 389] width 9 height 8
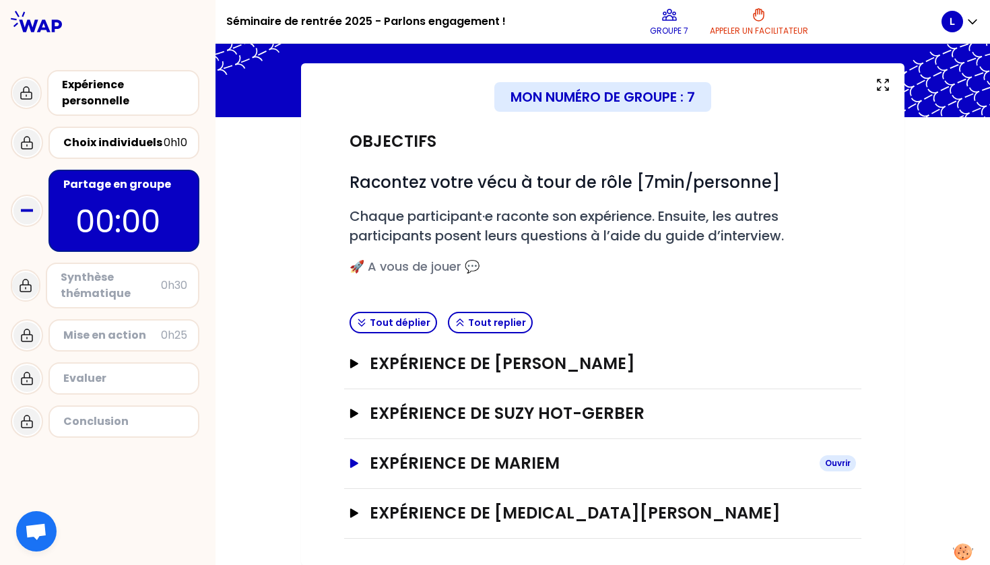
click at [362, 459] on button "Expérience de Mariem Ouvrir" at bounding box center [603, 464] width 506 height 22
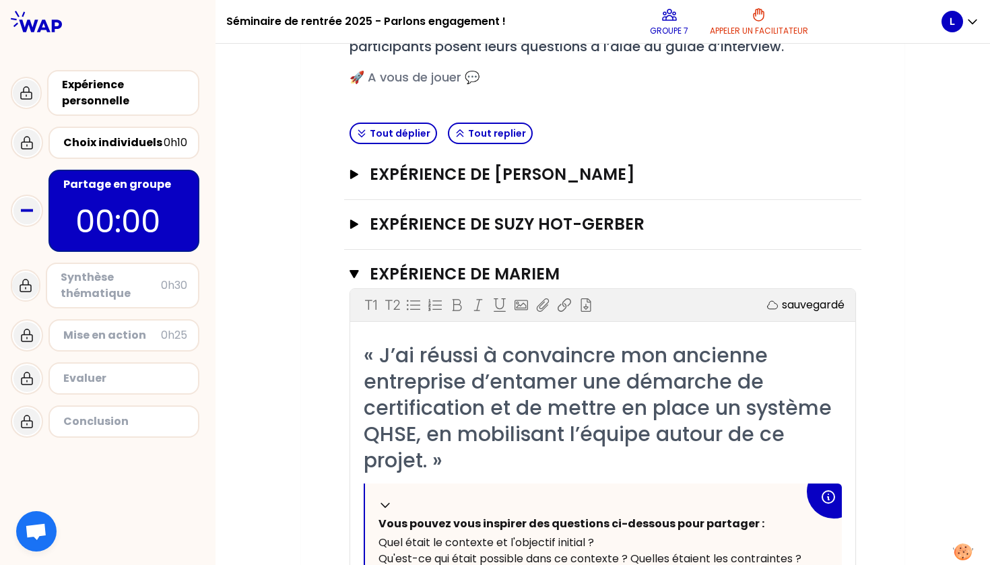
scroll to position [246, 0]
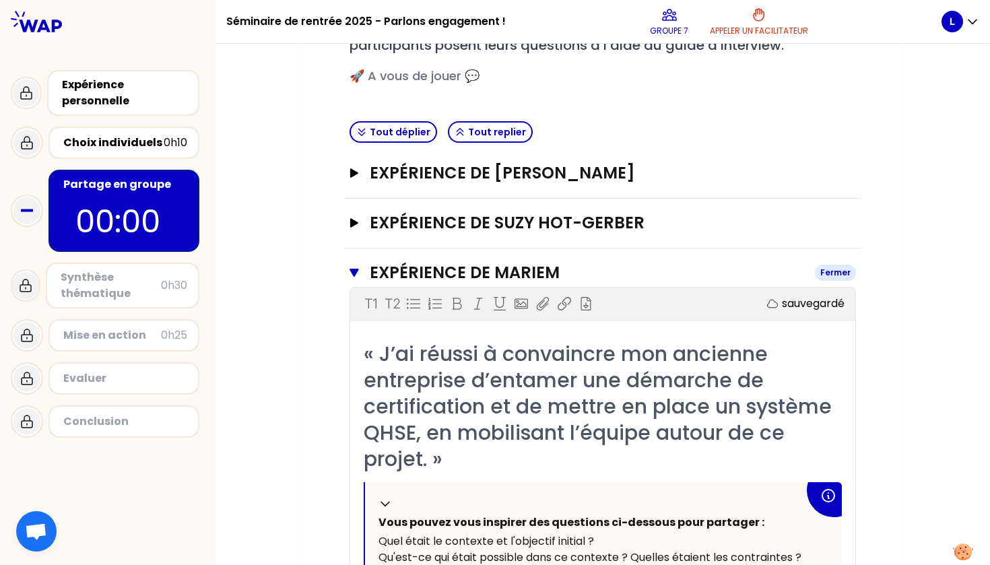
click at [352, 272] on icon "button" at bounding box center [354, 273] width 9 height 8
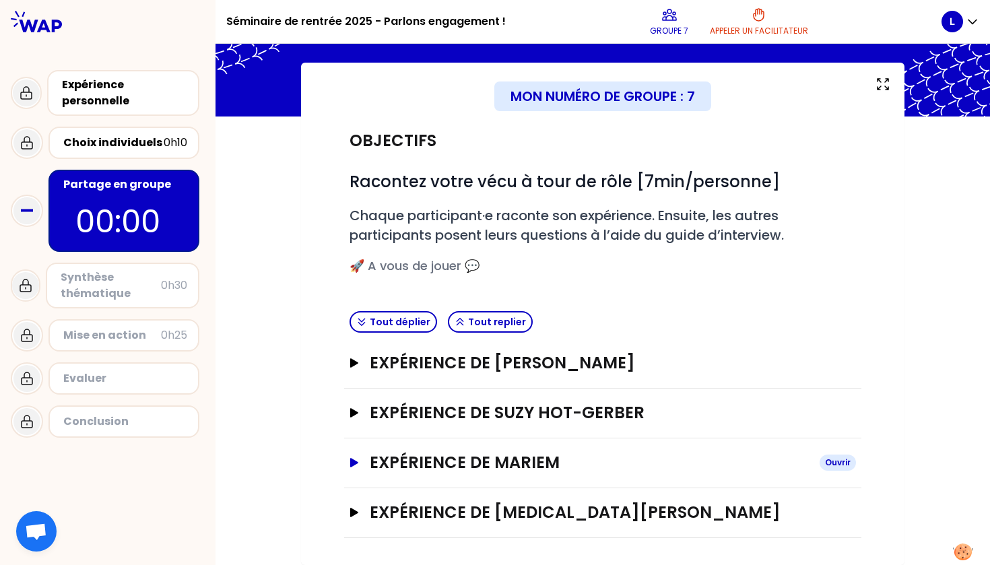
scroll to position [56, 0]
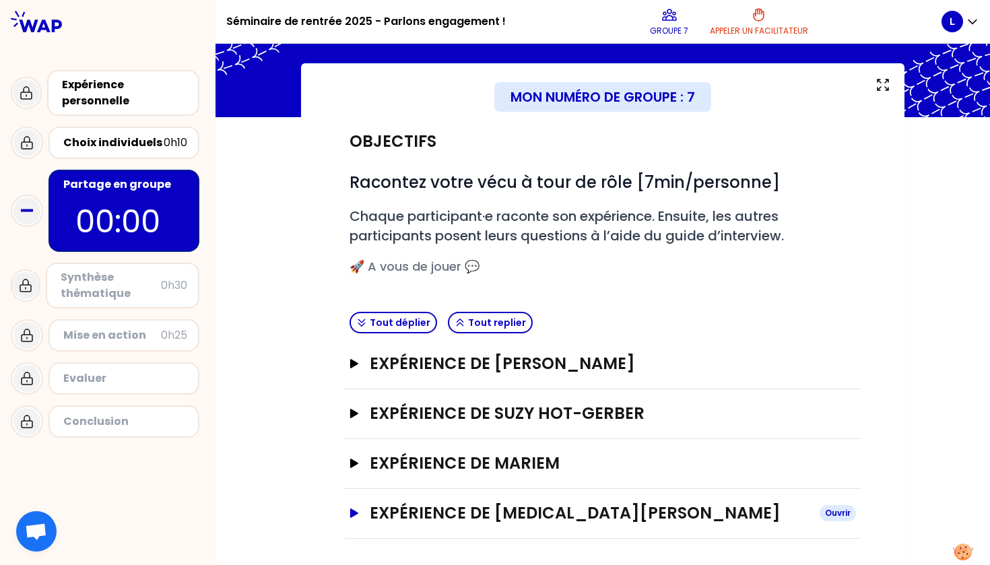
click at [358, 512] on icon "button" at bounding box center [354, 512] width 8 height 9
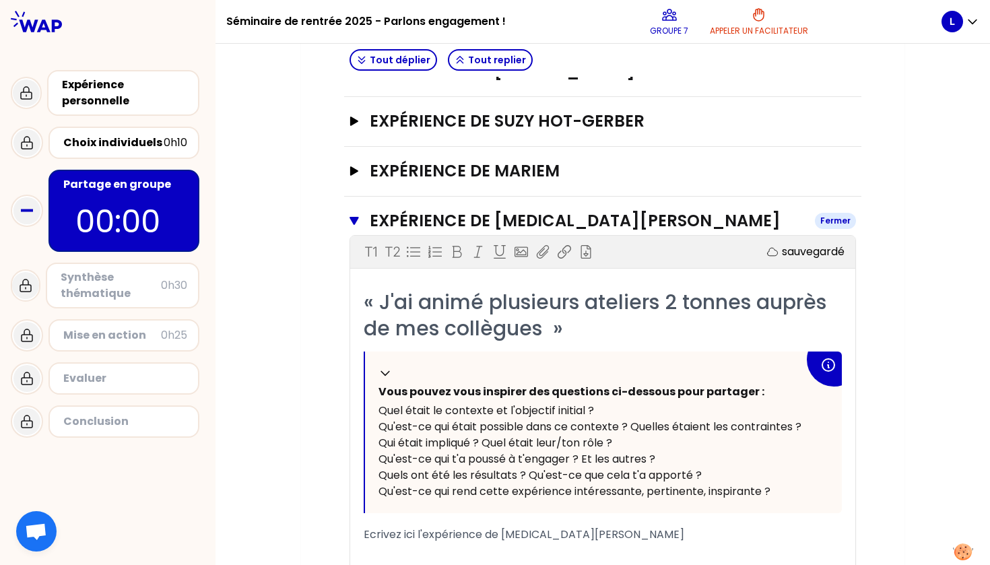
scroll to position [369, 0]
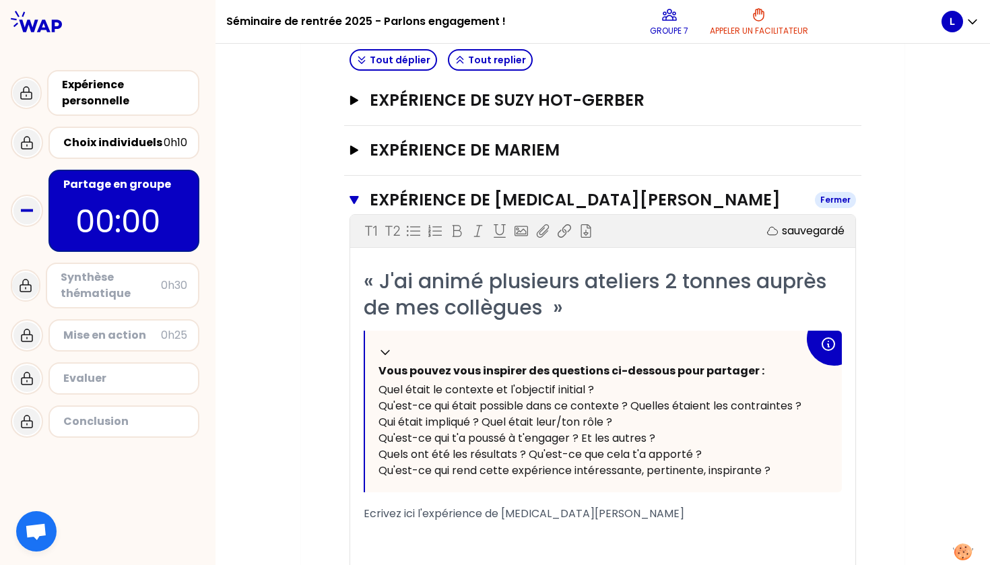
click at [350, 198] on icon "button" at bounding box center [354, 200] width 9 height 11
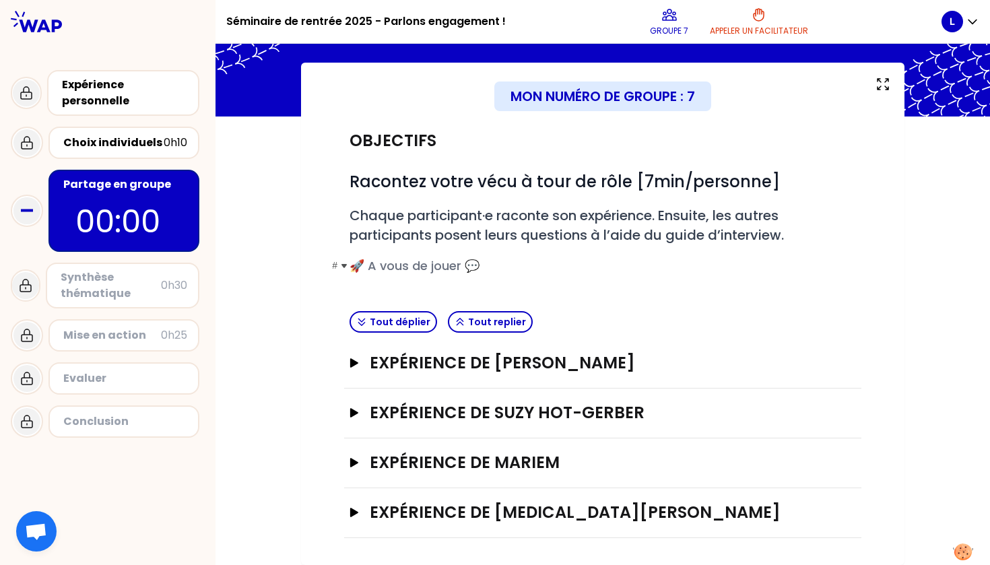
scroll to position [56, 0]
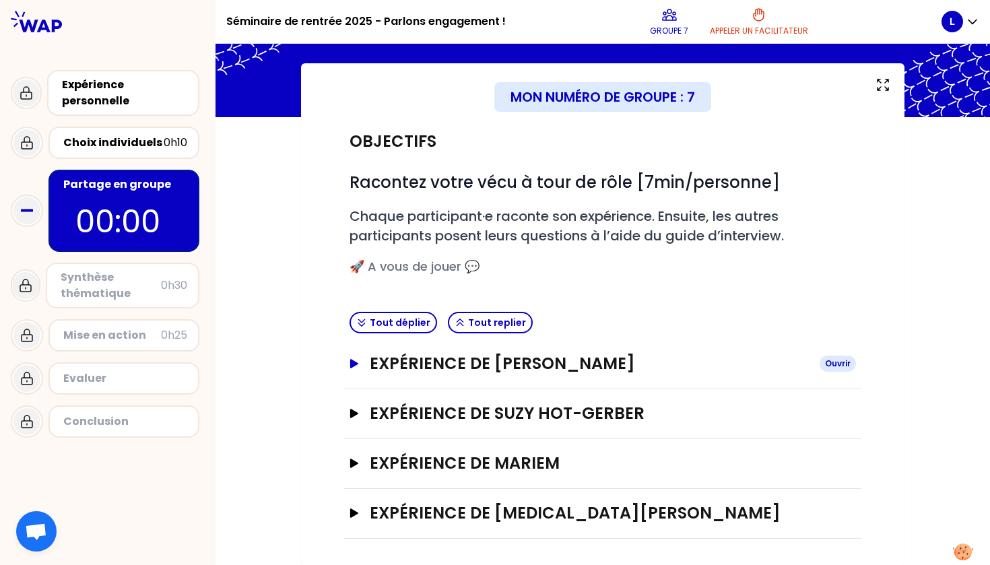
click at [358, 363] on icon "button" at bounding box center [354, 363] width 8 height 9
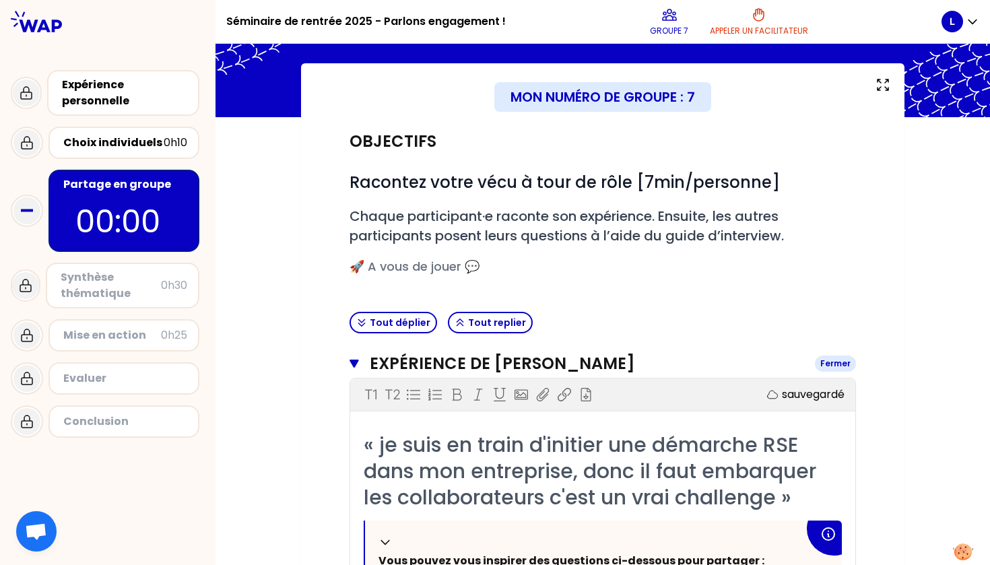
click at [358, 363] on icon "button" at bounding box center [354, 363] width 9 height 11
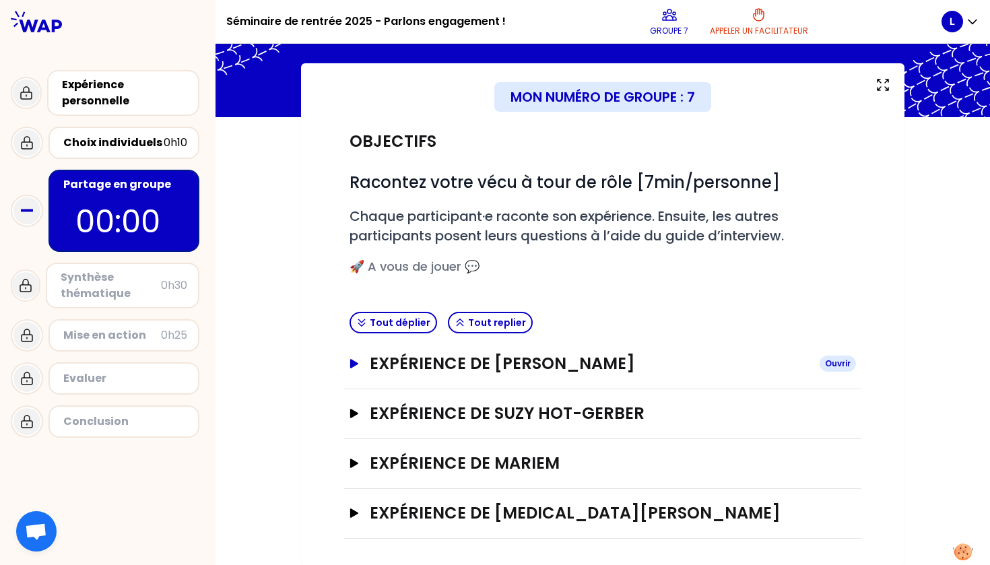
click at [550, 354] on h3 "Expérience de Laurine" at bounding box center [589, 364] width 439 height 22
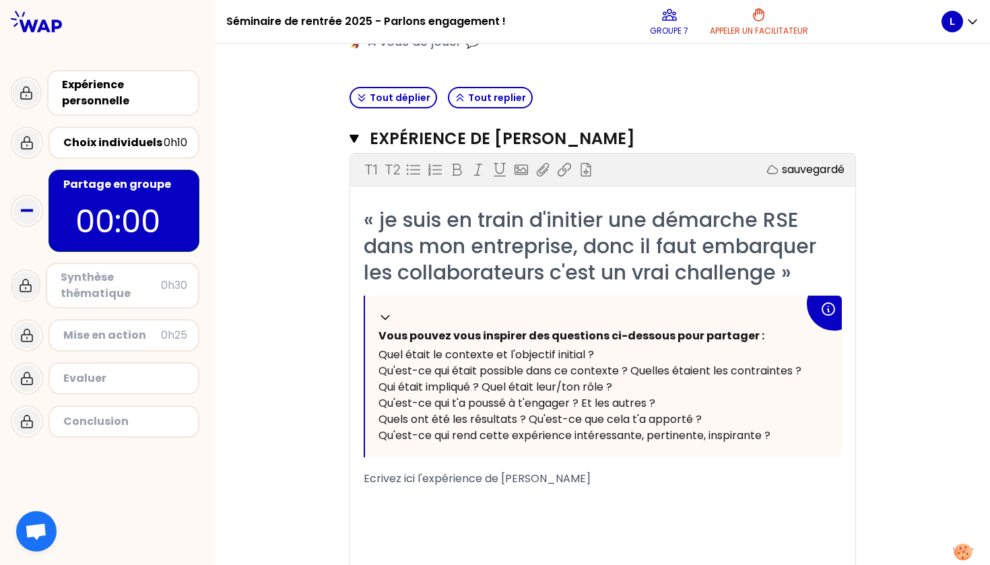
scroll to position [282, 0]
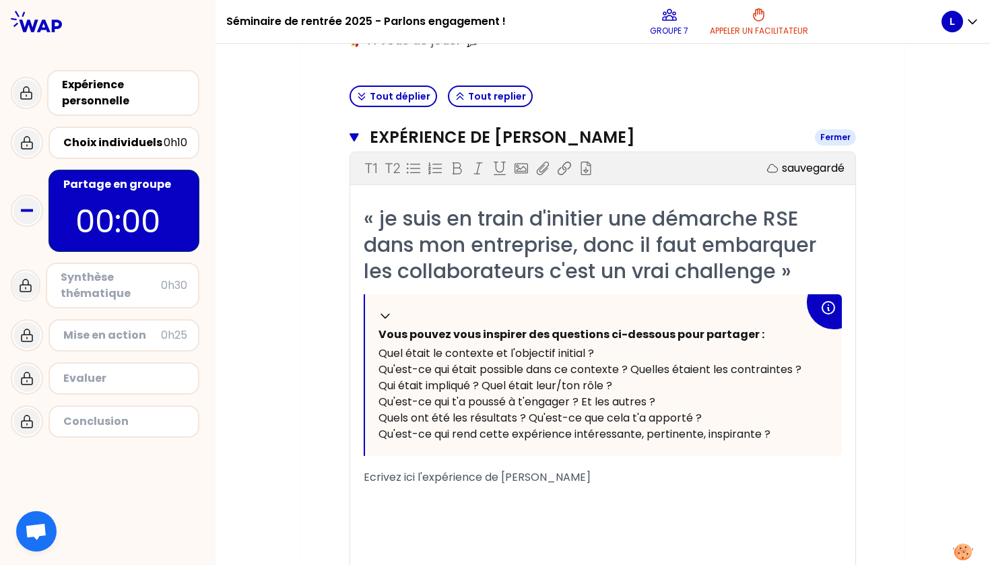
click at [358, 142] on button "Expérience de Laurine Fermer" at bounding box center [603, 138] width 506 height 22
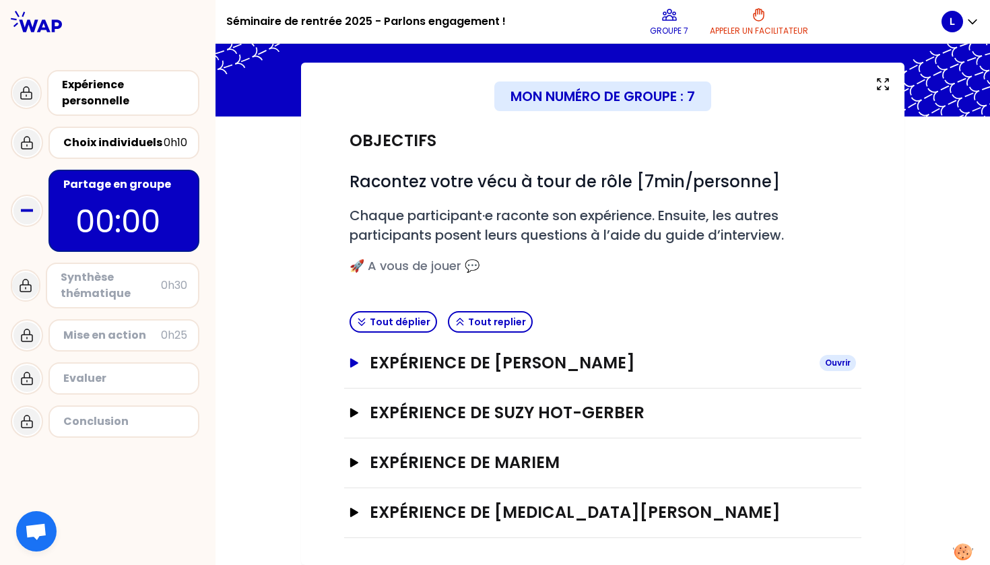
scroll to position [56, 0]
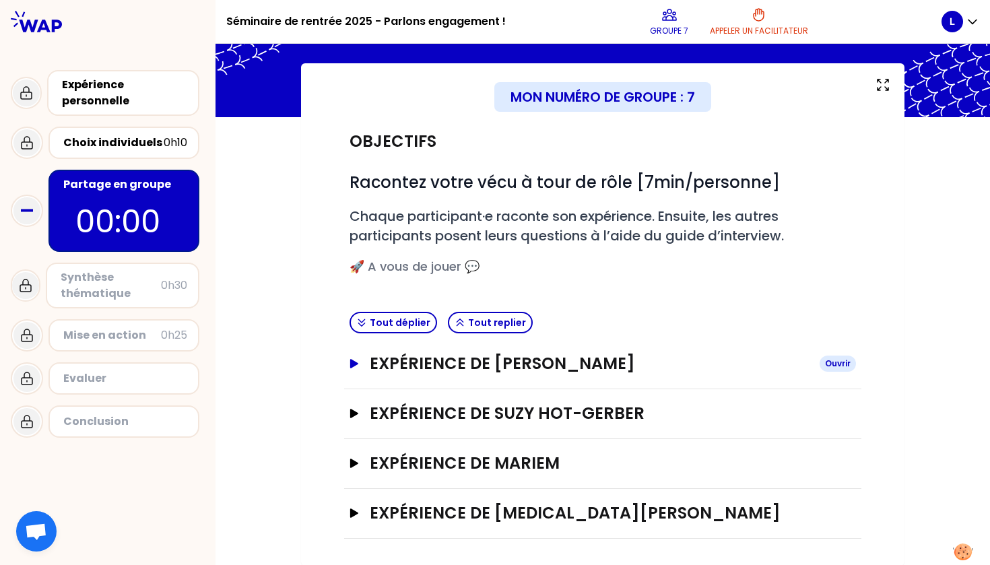
click at [354, 362] on icon "button" at bounding box center [354, 363] width 8 height 9
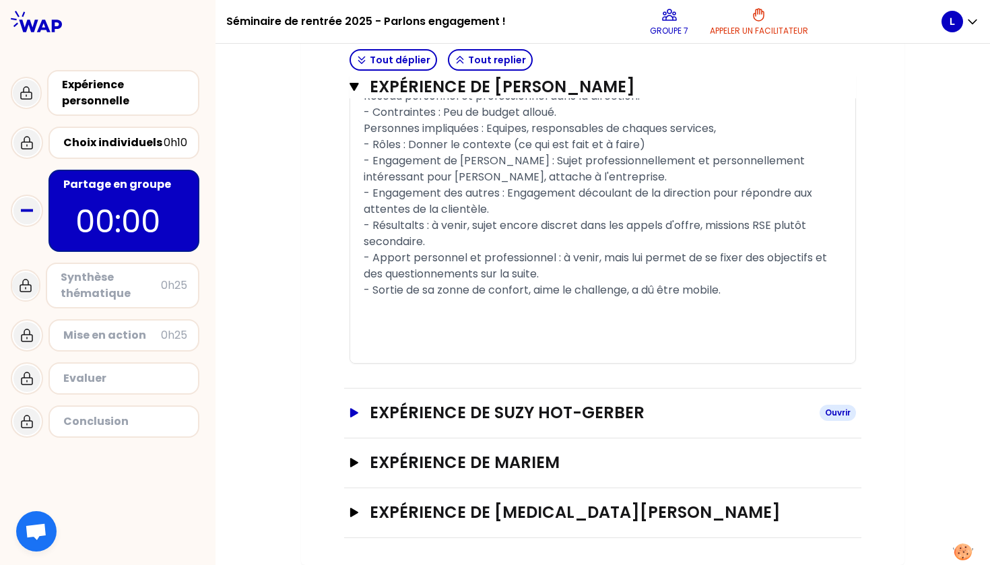
scroll to position [727, 0]
click at [515, 408] on h3 "Expérience de Suzy HOT-GERBER" at bounding box center [589, 414] width 439 height 22
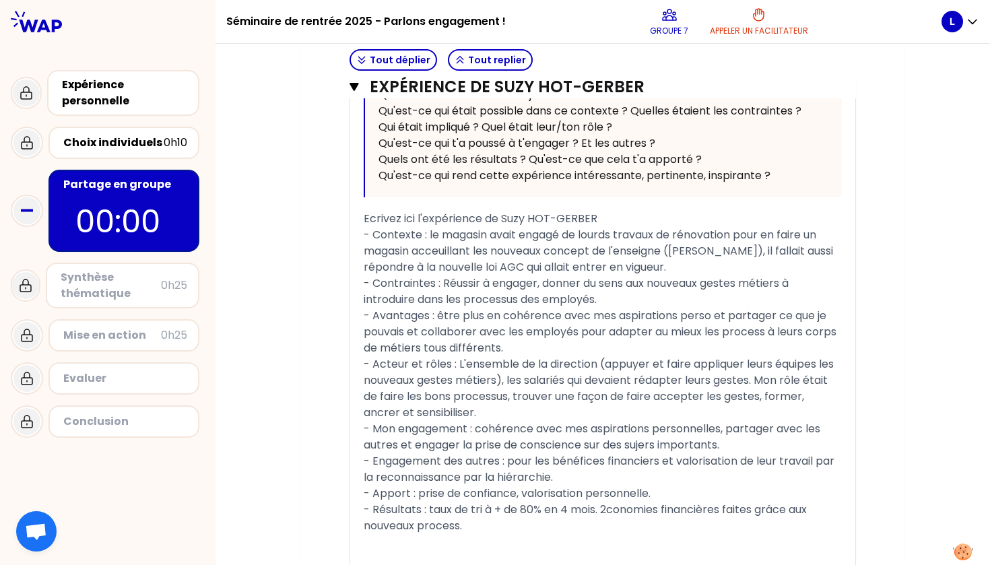
scroll to position [1342, 0]
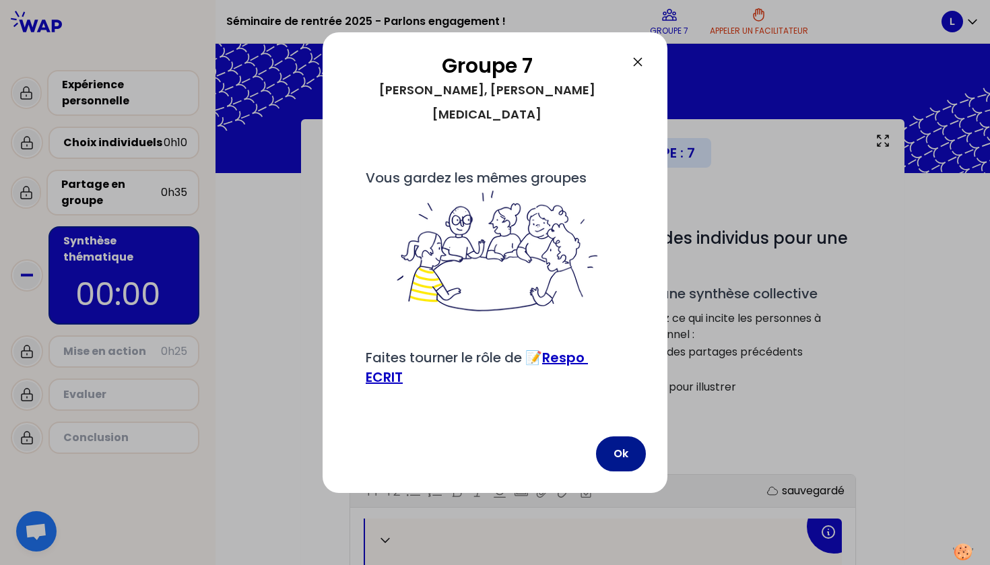
click at [614, 444] on button "Ok" at bounding box center [621, 453] width 50 height 35
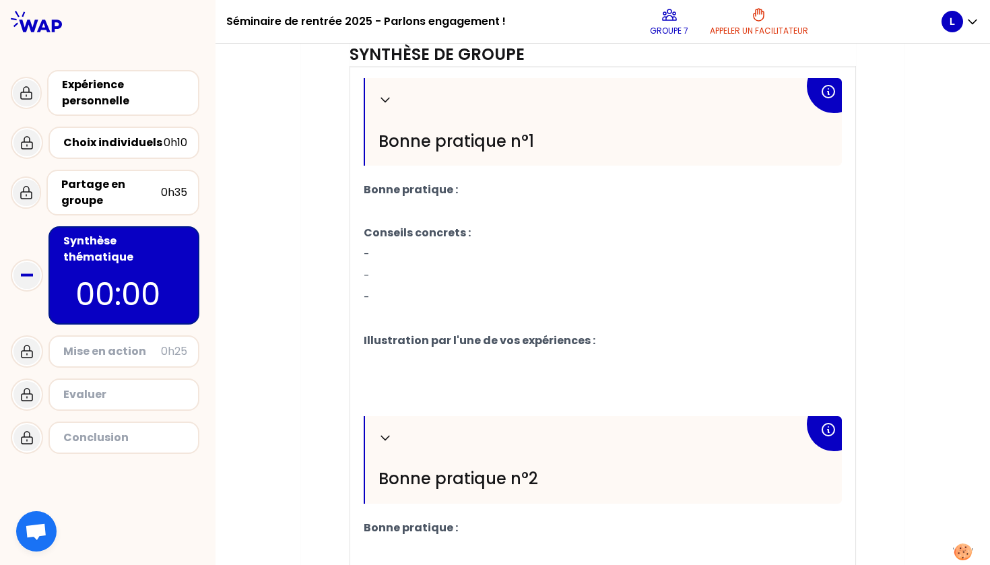
scroll to position [439, 0]
click at [480, 193] on p "Bonne pratique :" at bounding box center [603, 191] width 478 height 22
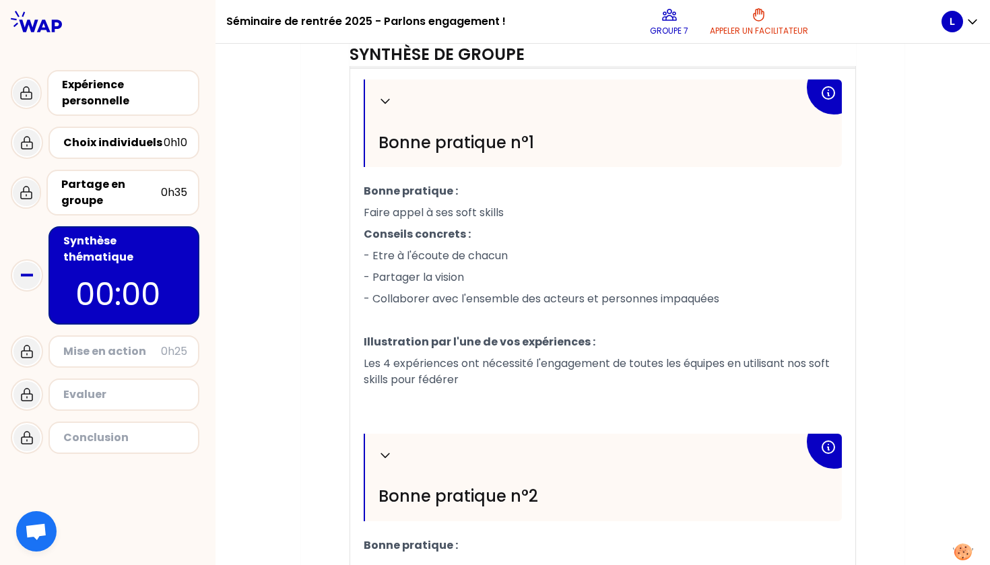
scroll to position [440, 0]
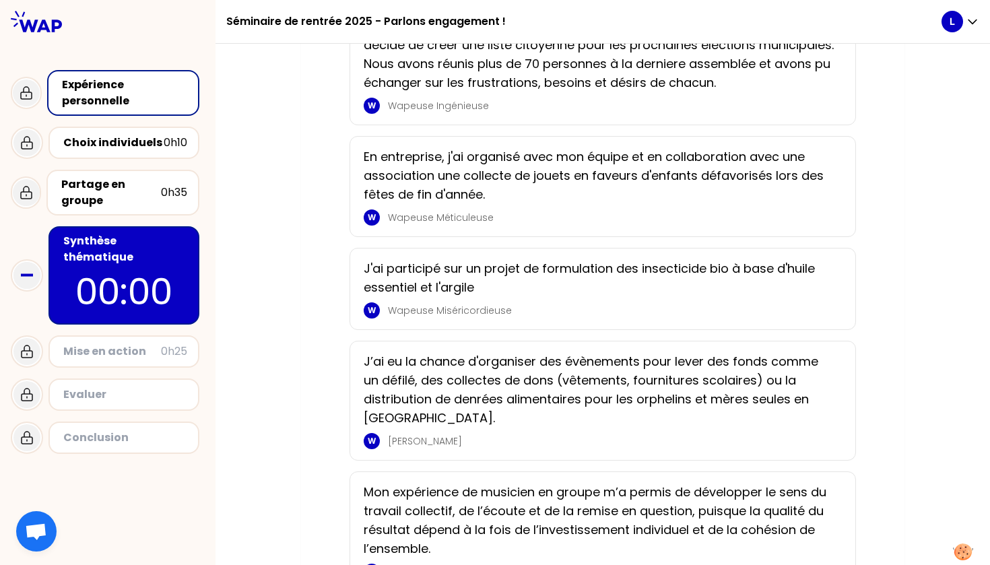
click at [180, 246] on div "Synthèse thématique" at bounding box center [125, 249] width 124 height 32
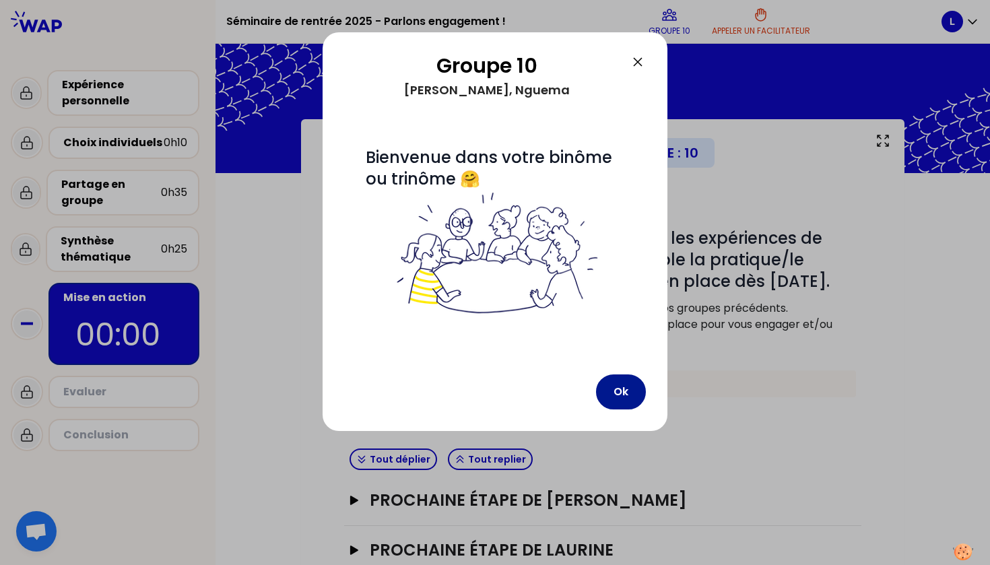
click at [622, 385] on button "Ok" at bounding box center [621, 391] width 50 height 35
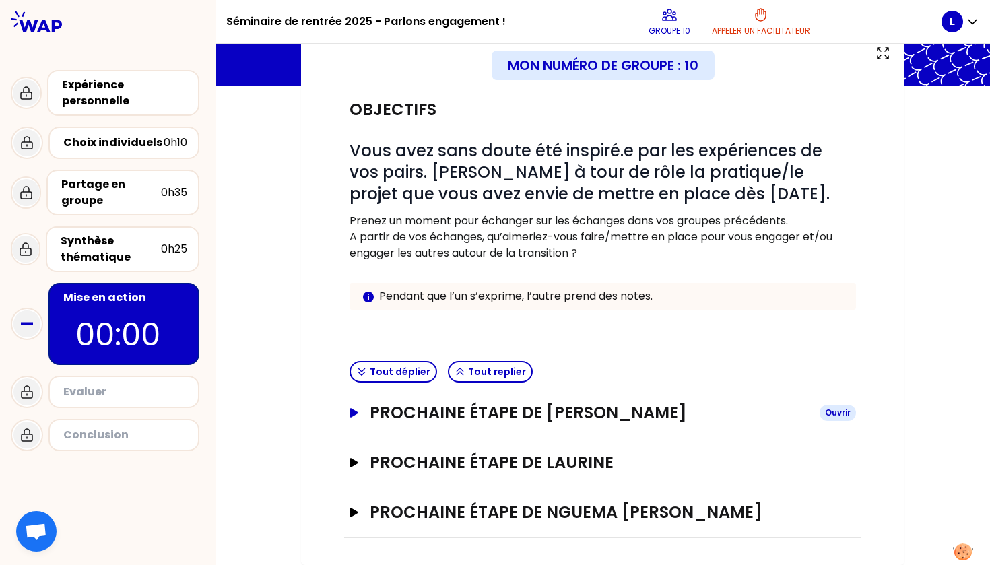
click at [350, 412] on icon "button" at bounding box center [354, 412] width 8 height 9
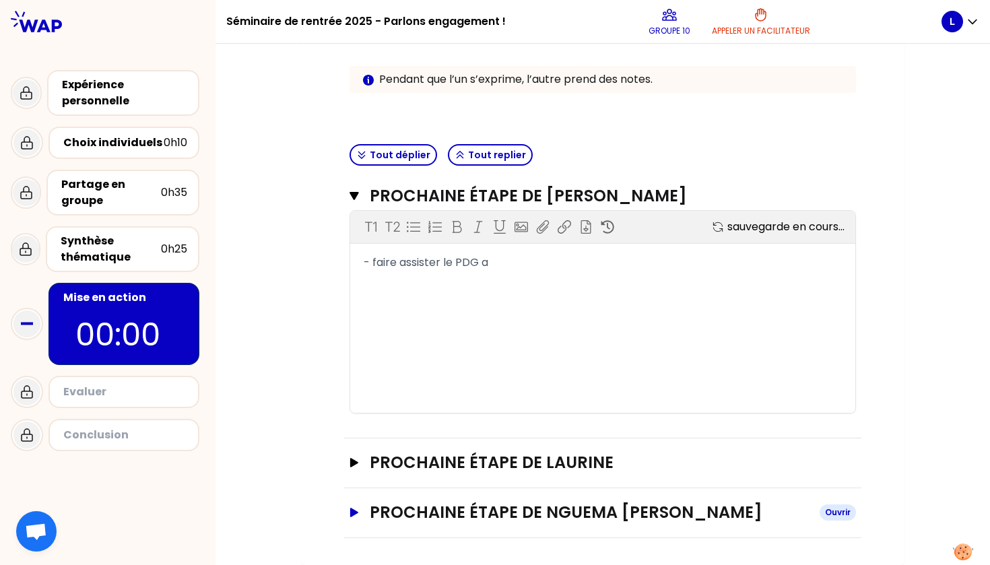
click at [359, 508] on icon "button" at bounding box center [354, 512] width 11 height 9
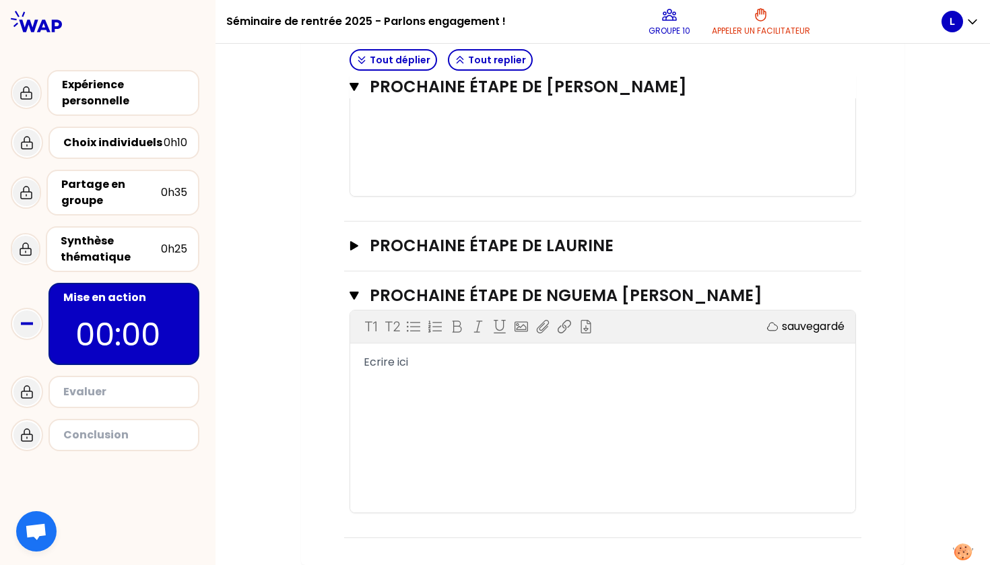
scroll to position [521, 0]
click at [356, 241] on button "Prochaine étape de Laurine Ouvrir" at bounding box center [603, 246] width 506 height 22
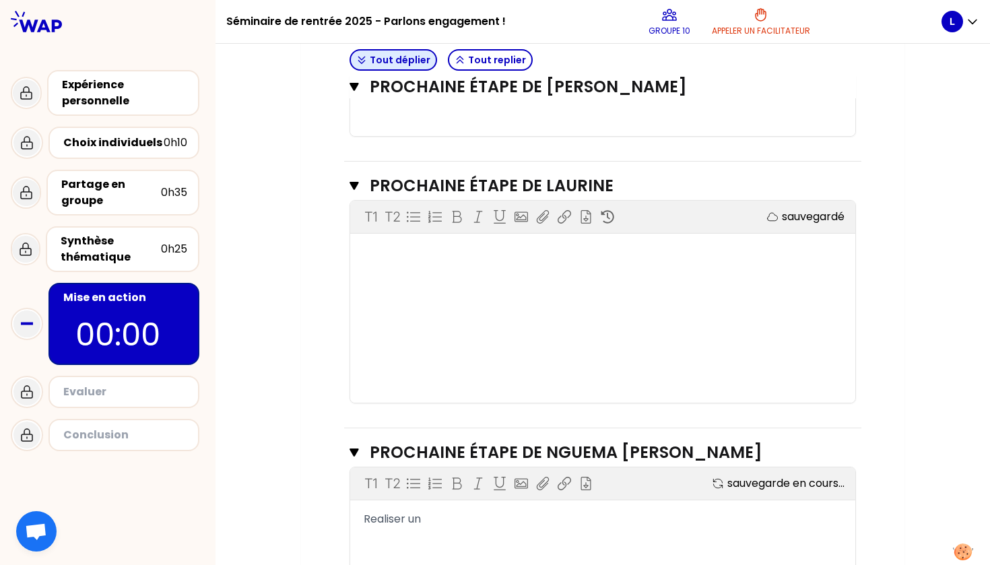
scroll to position [580, 0]
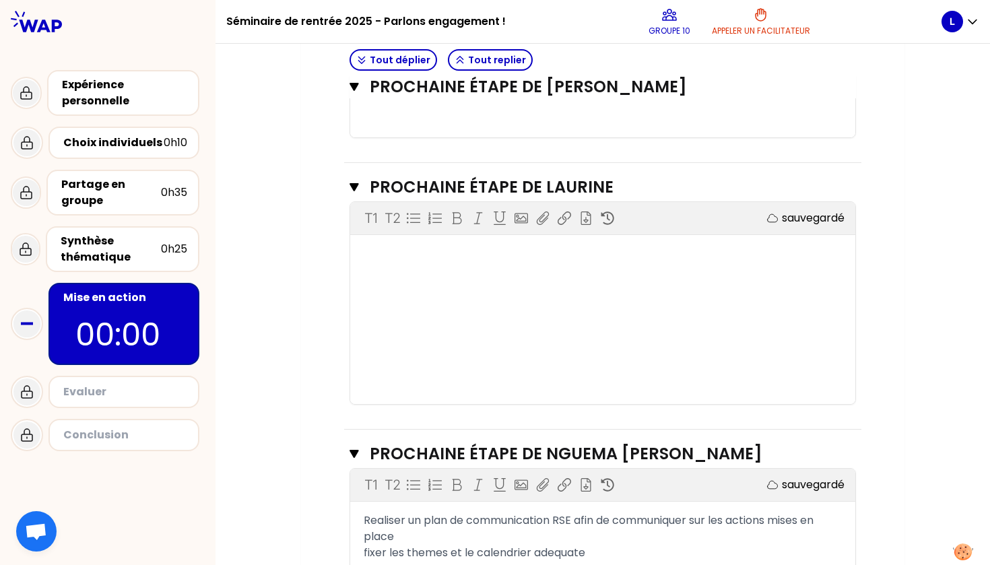
click at [391, 256] on div "﻿" at bounding box center [603, 254] width 478 height 16
click at [524, 255] on div "creer une communaute RSE" at bounding box center [603, 254] width 478 height 16
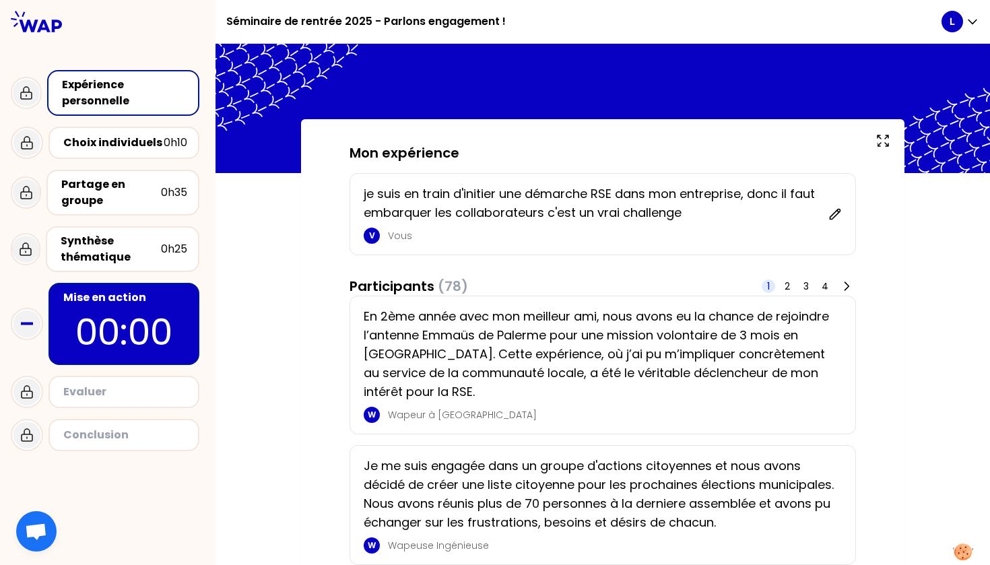
click at [152, 329] on p "00:00" at bounding box center [124, 332] width 127 height 53
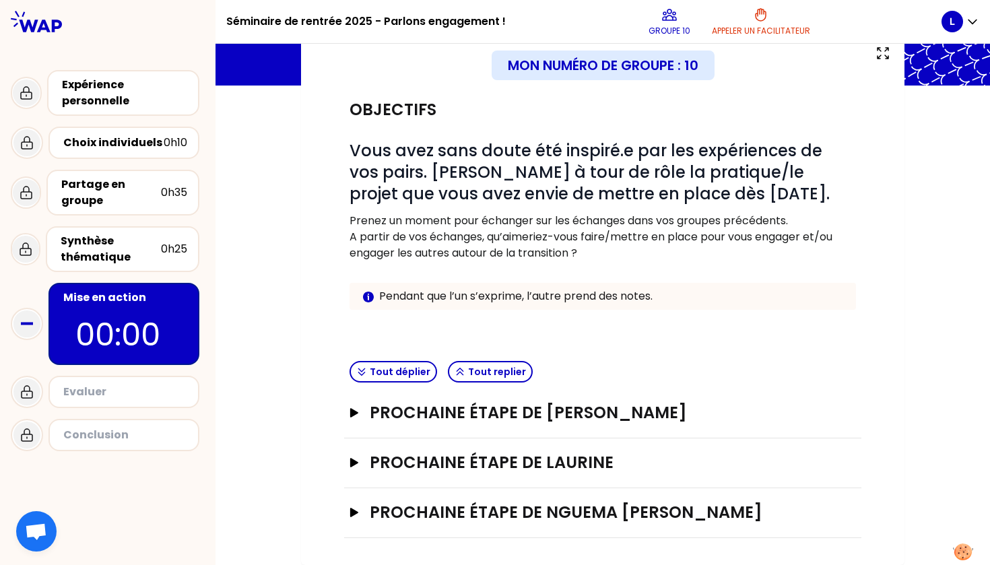
scroll to position [88, 0]
click at [356, 469] on button "Prochaine étape de Laurine Ouvrir" at bounding box center [603, 463] width 506 height 22
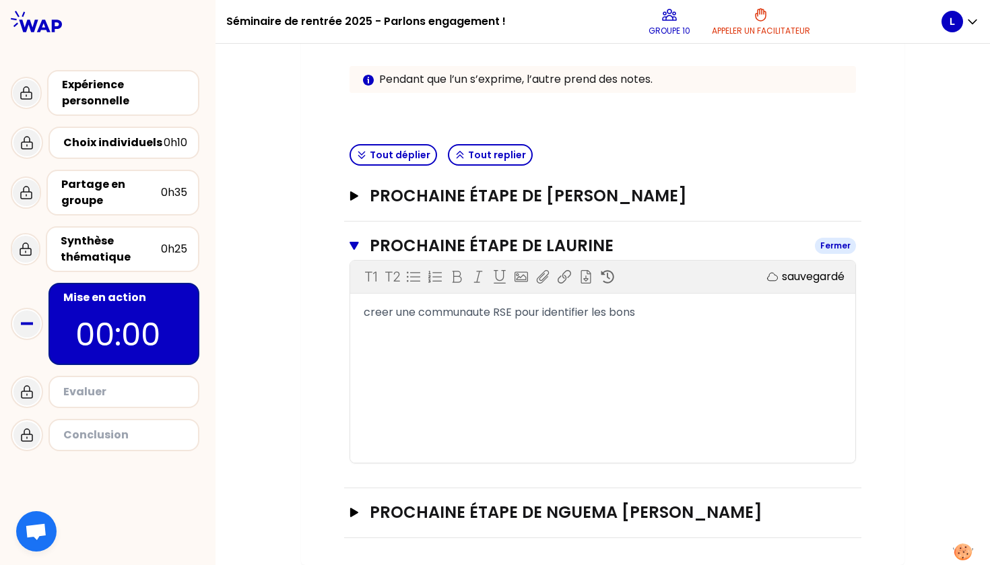
scroll to position [304, 0]
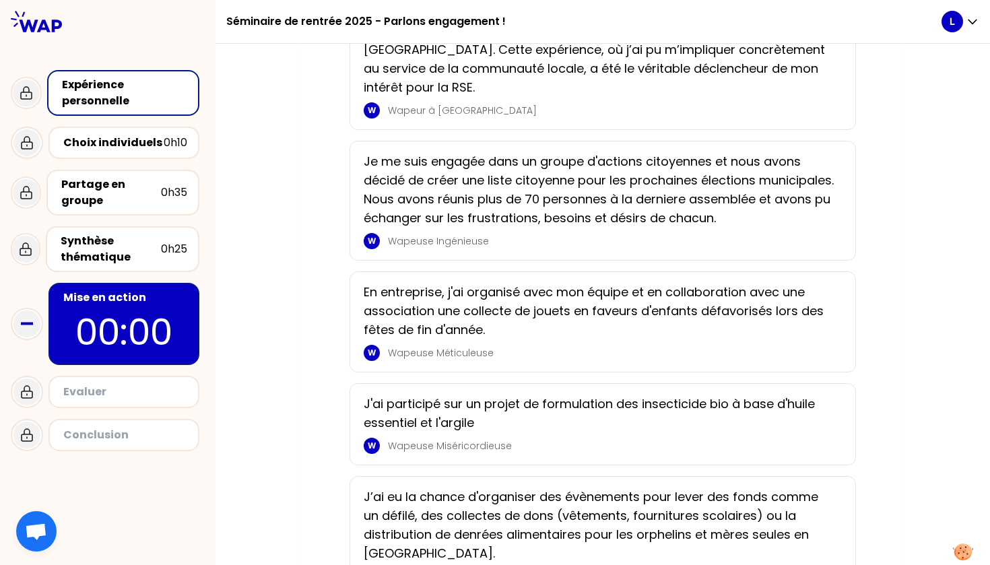
click at [180, 341] on p "00:00" at bounding box center [124, 332] width 127 height 53
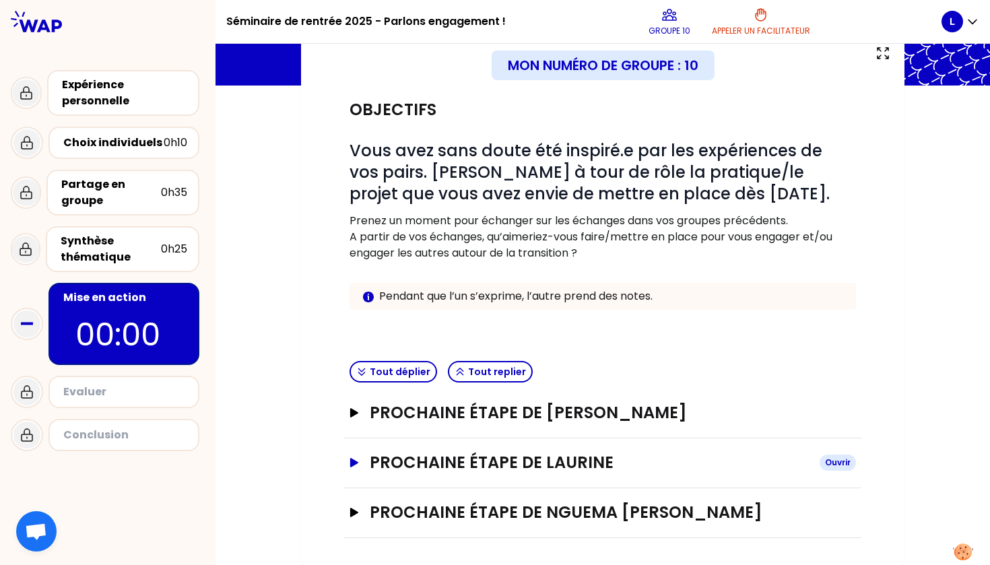
click at [388, 470] on h3 "Prochaine étape de Laurine" at bounding box center [589, 463] width 439 height 22
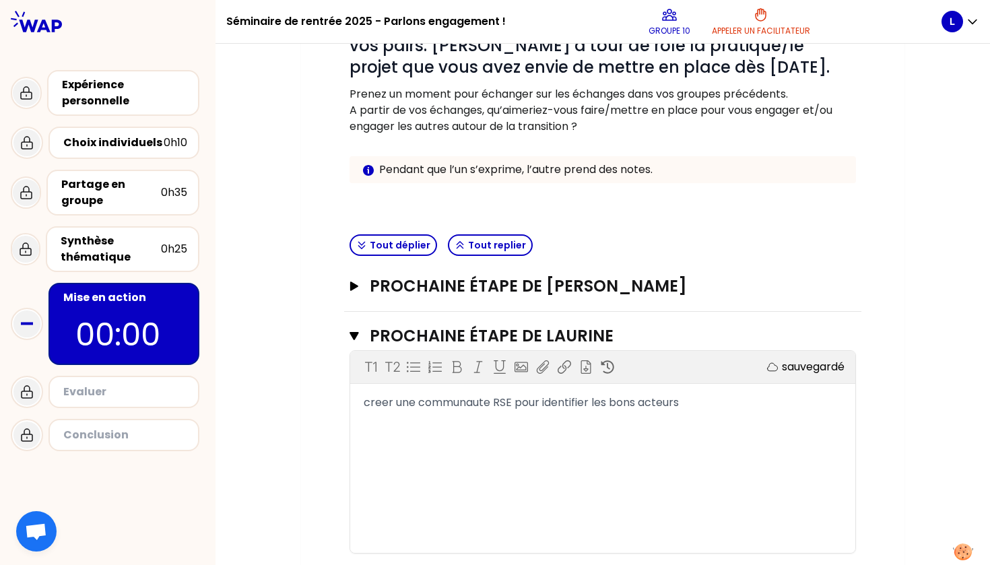
scroll to position [236, 0]
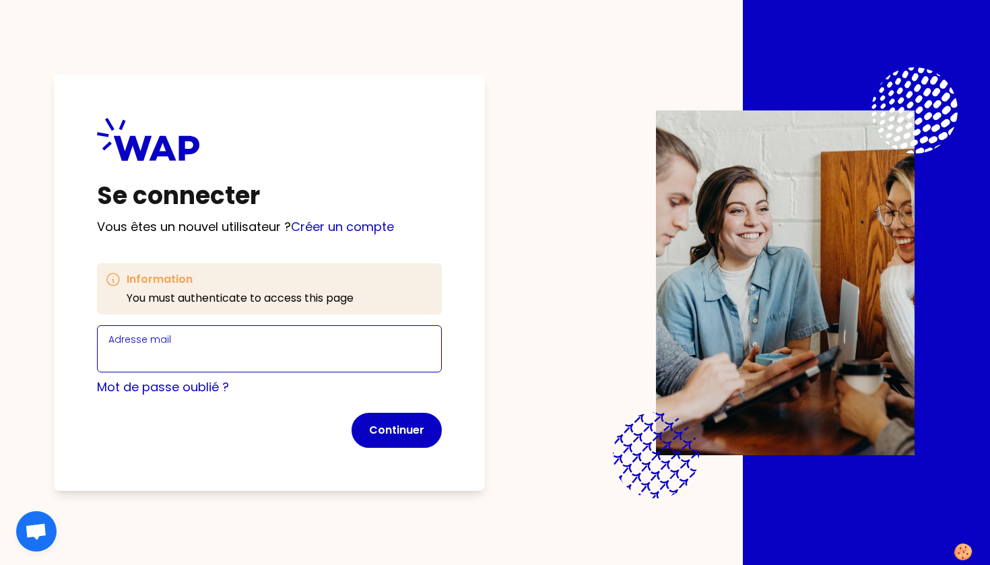
type input "[PERSON_NAME][EMAIL_ADDRESS][DOMAIN_NAME]"
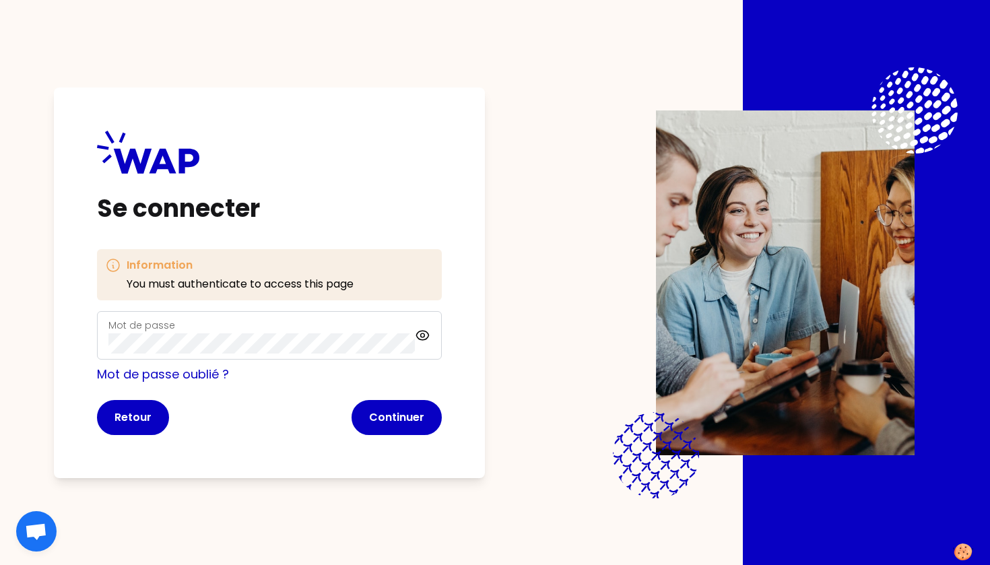
click at [432, 335] on div "Mot de passe" at bounding box center [269, 335] width 345 height 48
click at [424, 335] on icon at bounding box center [422, 335] width 15 height 16
click at [409, 422] on button "Continuer" at bounding box center [397, 417] width 90 height 35
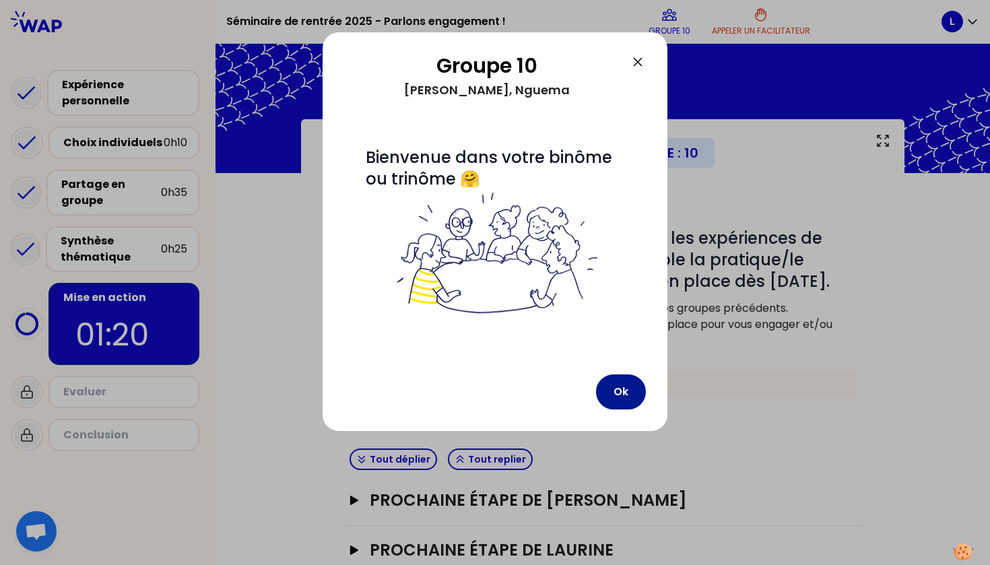
click at [628, 399] on button "Ok" at bounding box center [621, 391] width 50 height 35
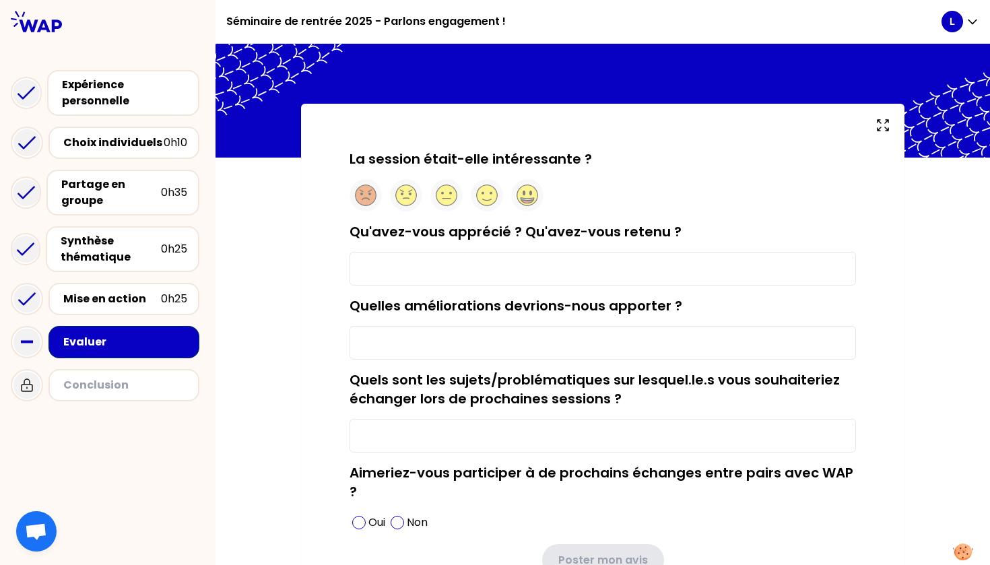
scroll to position [18, 0]
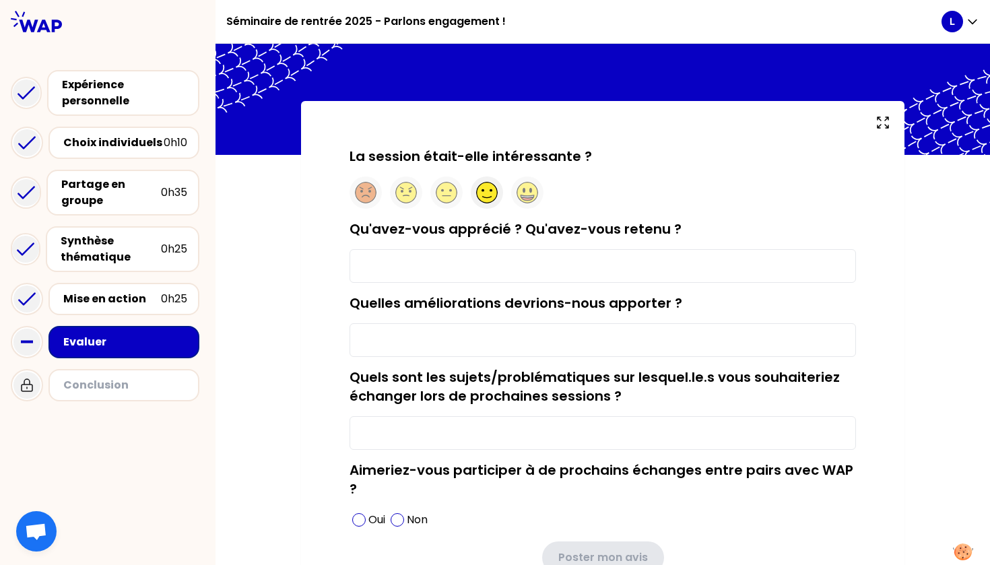
click at [488, 197] on icon at bounding box center [486, 197] width 9 height 1
click at [523, 261] on input "Qu'avez-vous apprécié ? Qu'avez-vous retenu ?" at bounding box center [603, 266] width 506 height 34
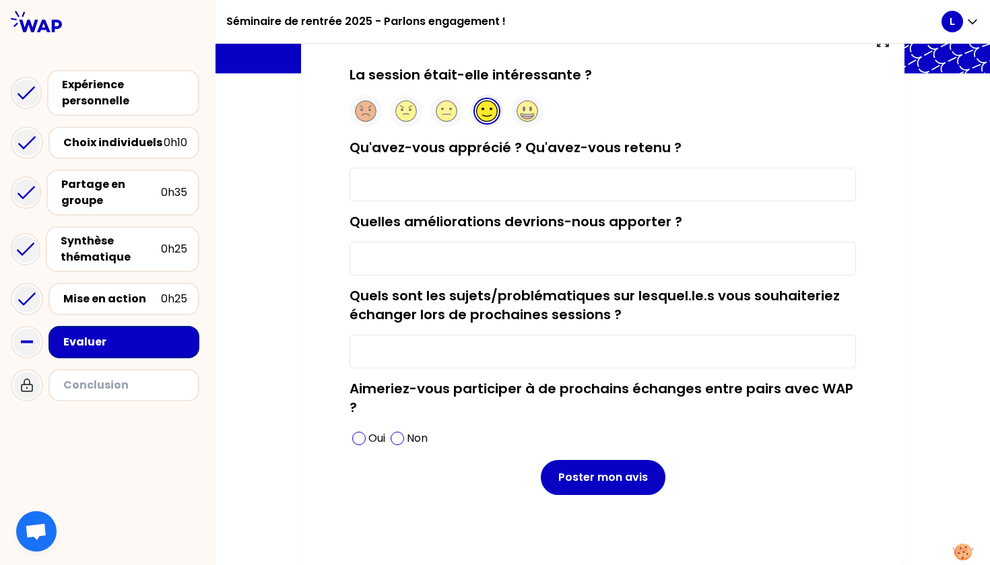
scroll to position [102, 0]
click at [401, 443] on span at bounding box center [397, 438] width 13 height 13
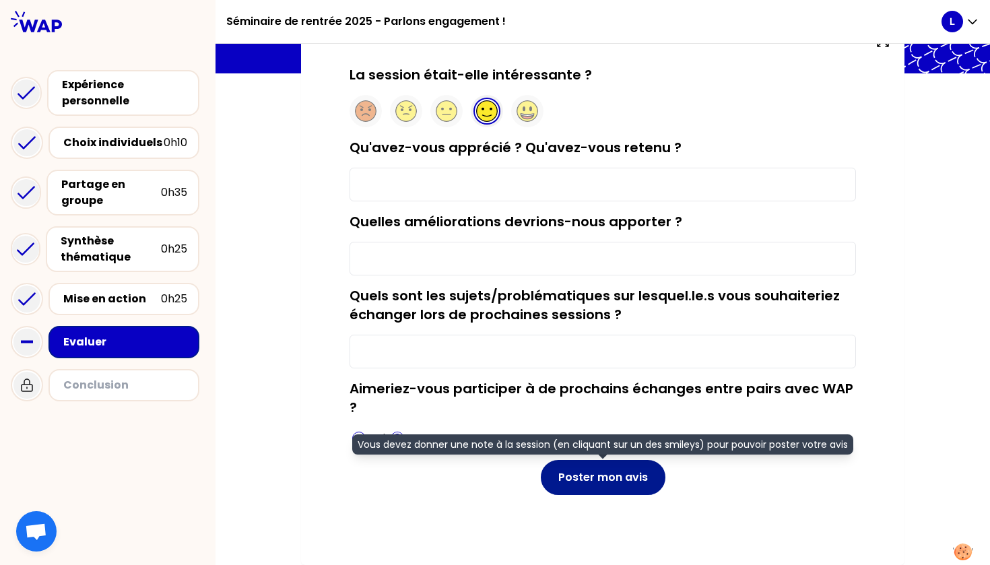
click at [645, 481] on button "Poster mon avis" at bounding box center [603, 477] width 125 height 35
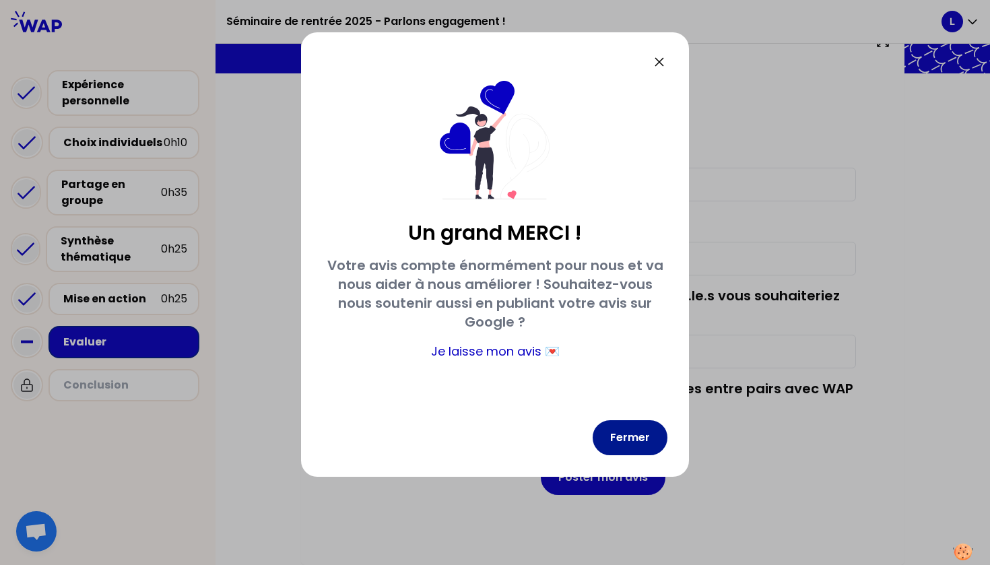
click at [622, 449] on button "Fermer" at bounding box center [630, 437] width 75 height 35
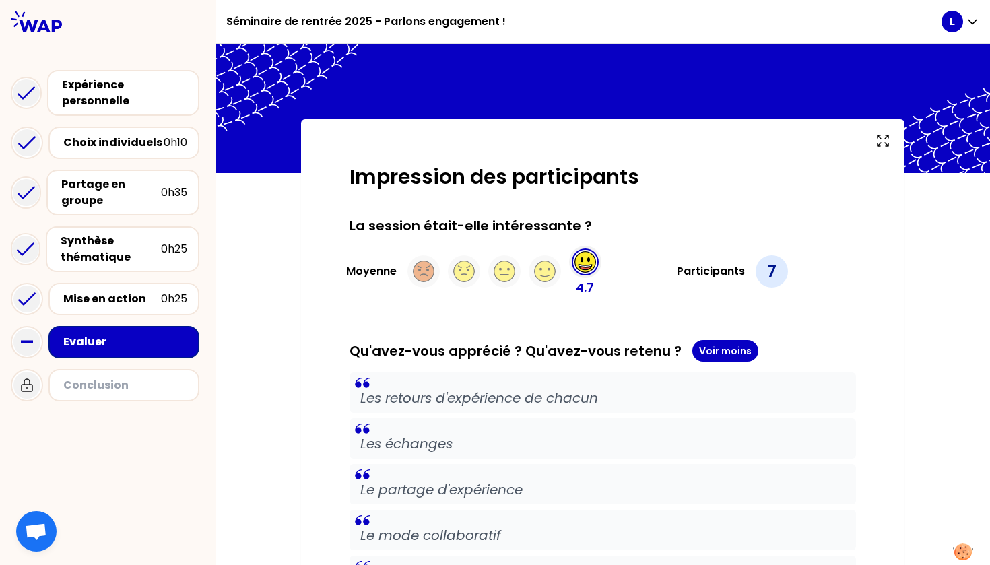
scroll to position [0, 0]
